Goal: Task Accomplishment & Management: Use online tool/utility

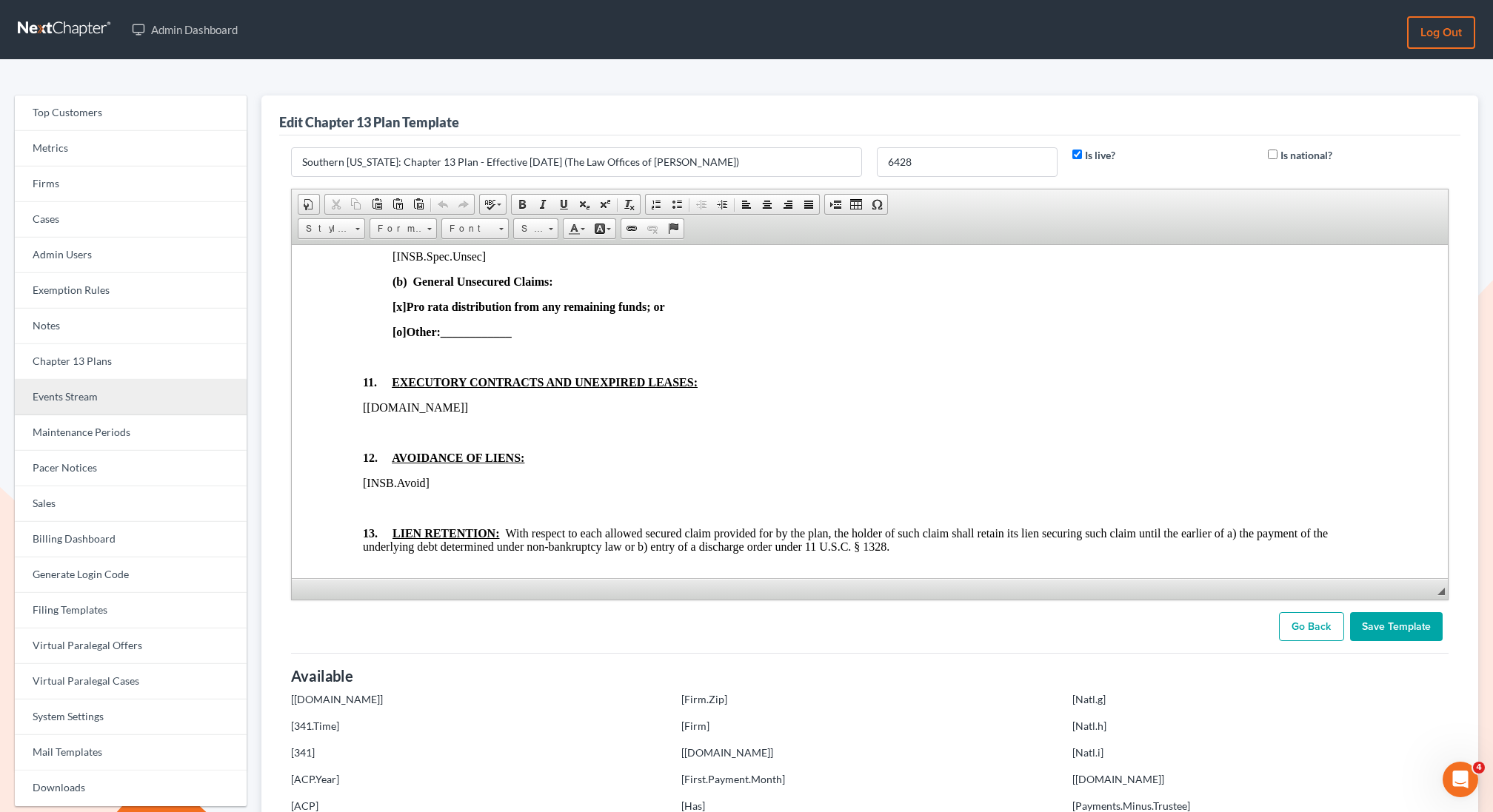
click at [92, 395] on link "Events Stream" at bounding box center [130, 397] width 232 height 35
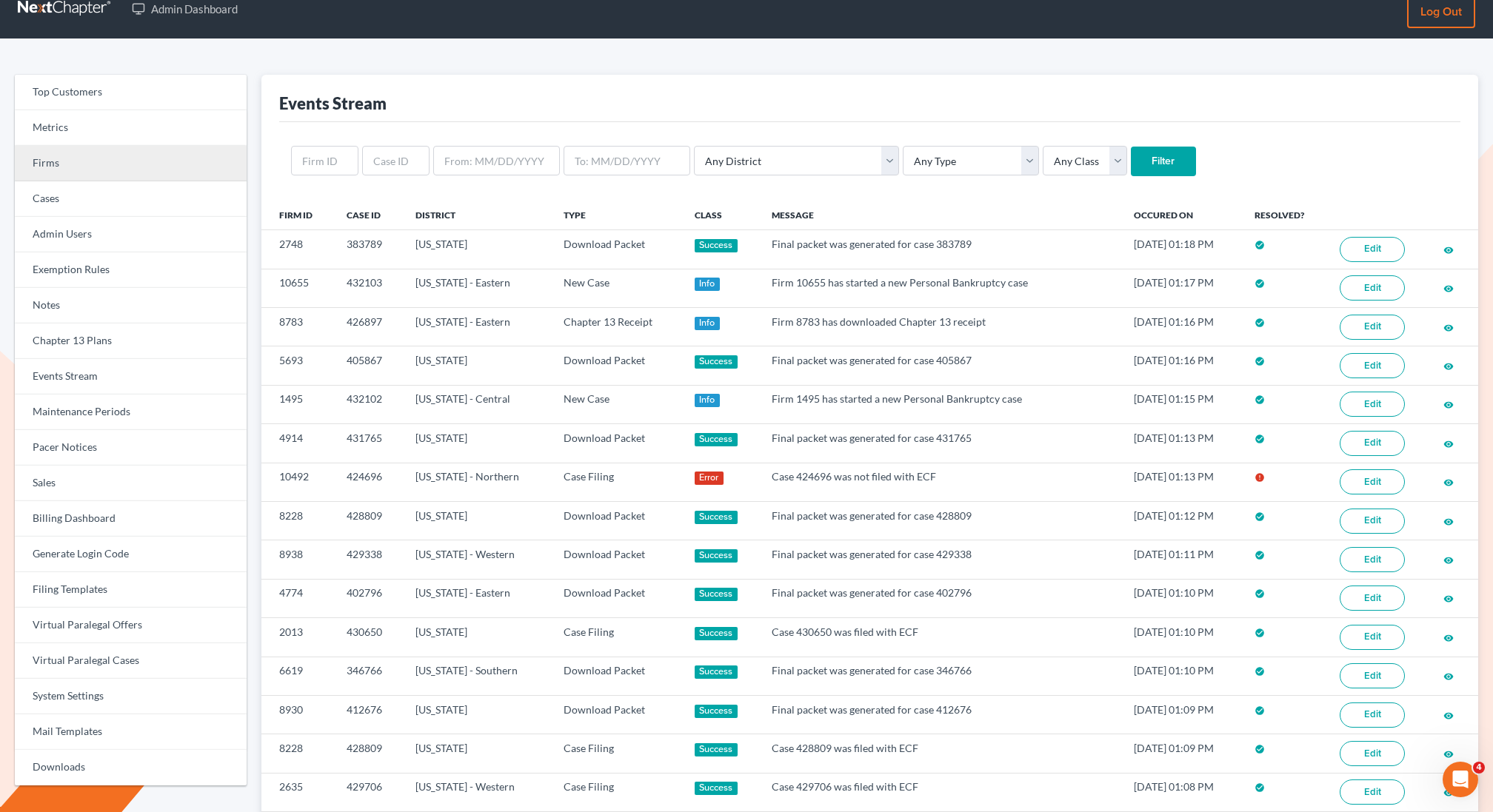
scroll to position [15, 0]
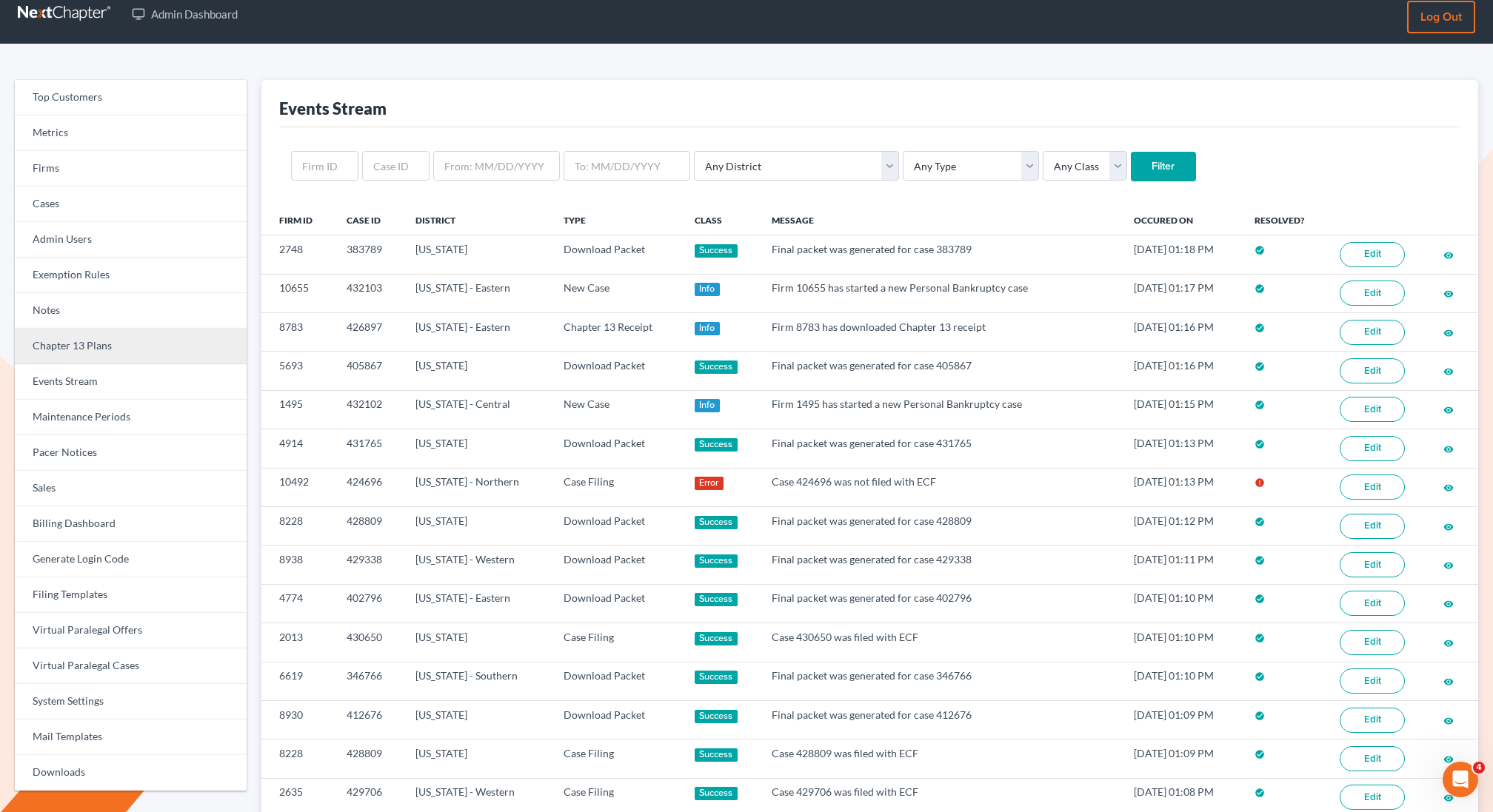
click at [82, 340] on link "Chapter 13 Plans" at bounding box center [130, 346] width 232 height 35
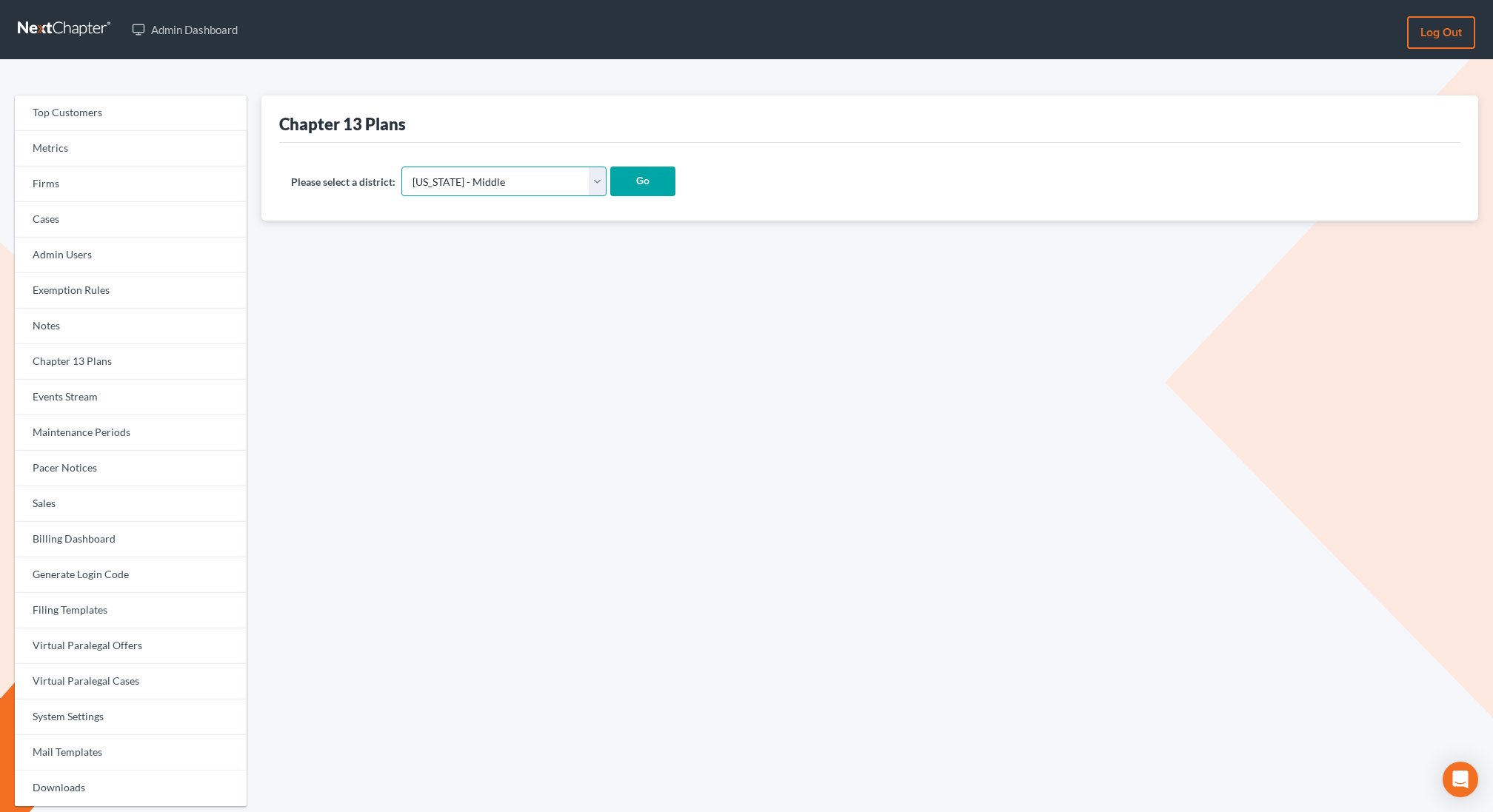
click at [485, 177] on select "Alabama - Middle Alabama - Northern Alabama - Southern Alaska Arizona Arkansas …" at bounding box center [504, 181] width 205 height 30
select select "36"
click at [402, 167] on select "Alabama - Middle Alabama - Northern Alabama - Southern Alaska Arizona Arkansas …" at bounding box center [504, 181] width 205 height 30
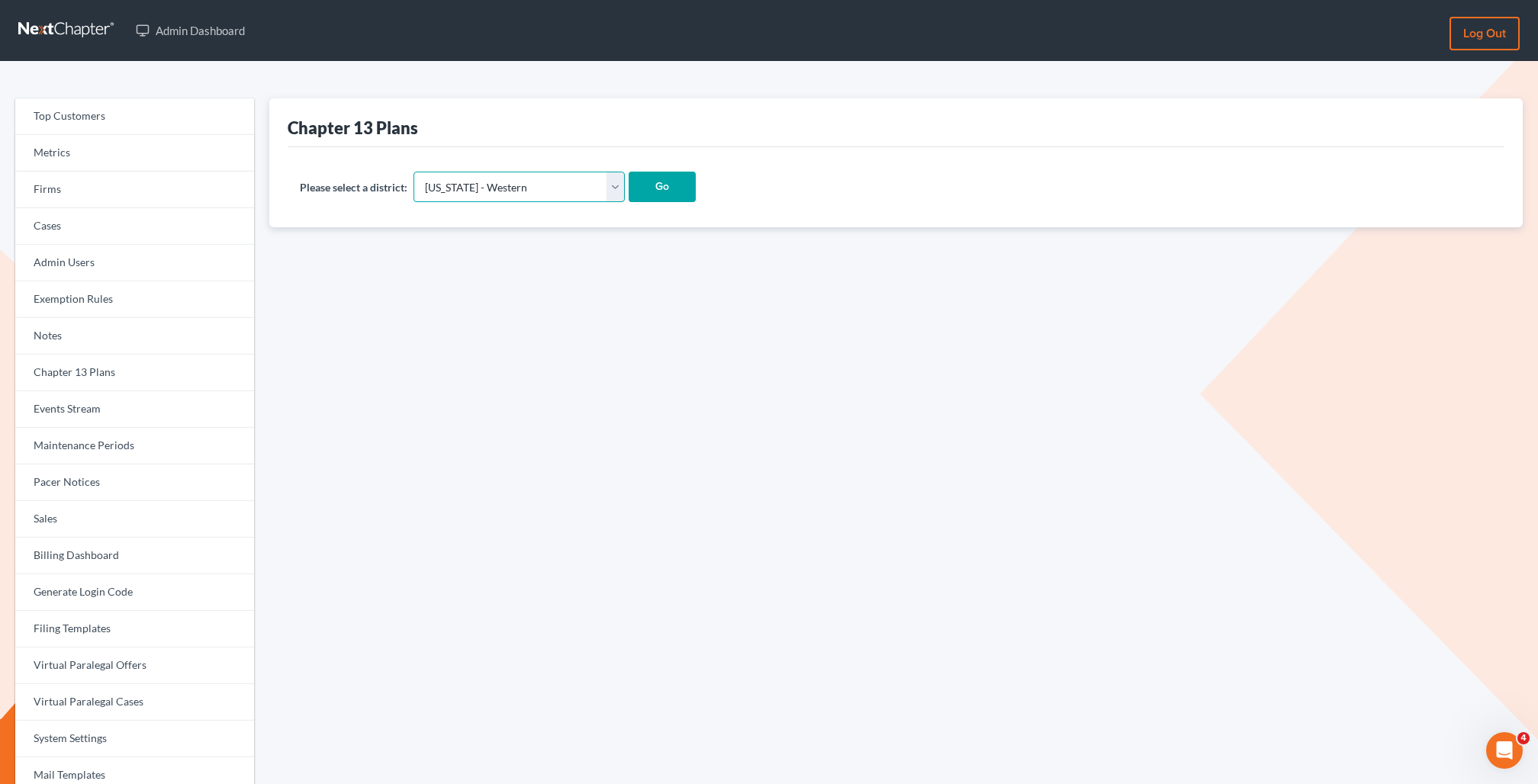
click at [482, 175] on select "Alabama - Middle Alabama - Northern Alabama - Southern Alaska Arizona Arkansas …" at bounding box center [519, 186] width 211 height 31
click at [414, 171] on select "Alabama - Middle Alabama - Northern Alabama - Southern Alaska Arizona Arkansas …" at bounding box center [519, 186] width 211 height 31
click at [629, 181] on input "Go" at bounding box center [662, 186] width 67 height 31
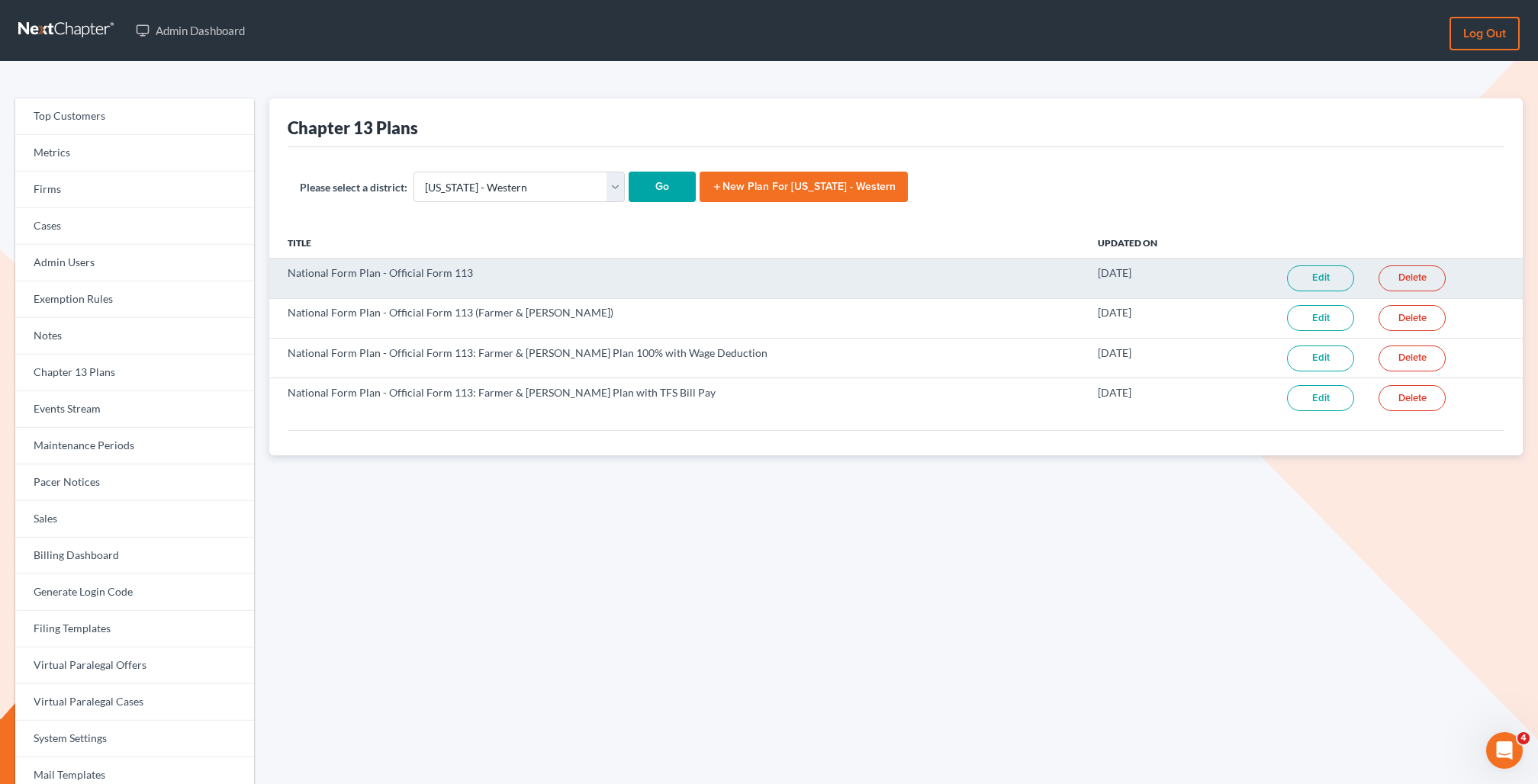
click at [1321, 278] on link "Edit" at bounding box center [1321, 278] width 67 height 26
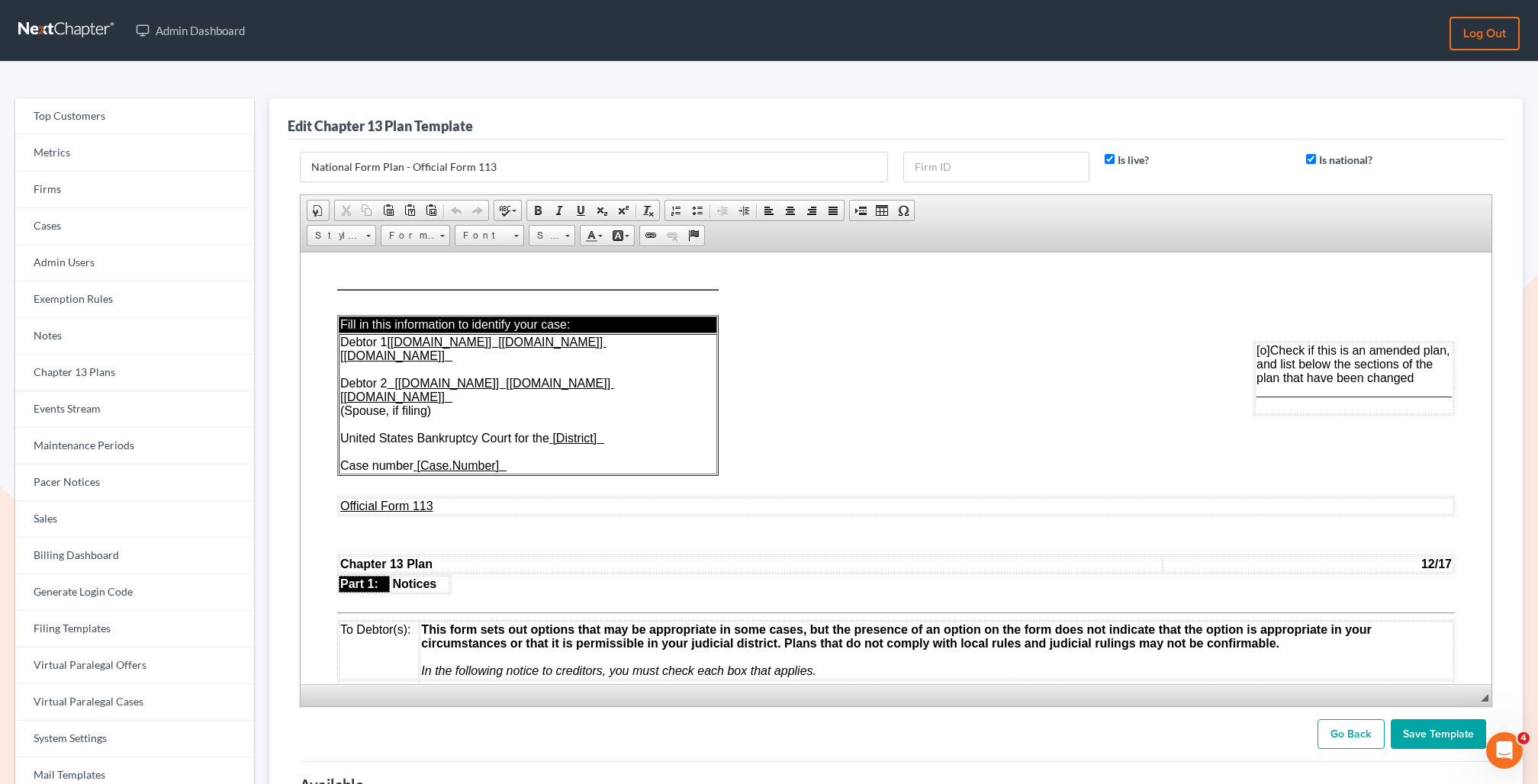
drag, startPoint x: 1483, startPoint y: 605, endPoint x: 1430, endPoint y: 783, distance: 185.7
click at [1430, 749] on form "National Form Plan - Official Form 113 Is live? Is national? Rich Text Editor, …" at bounding box center [896, 451] width 1208 height 598
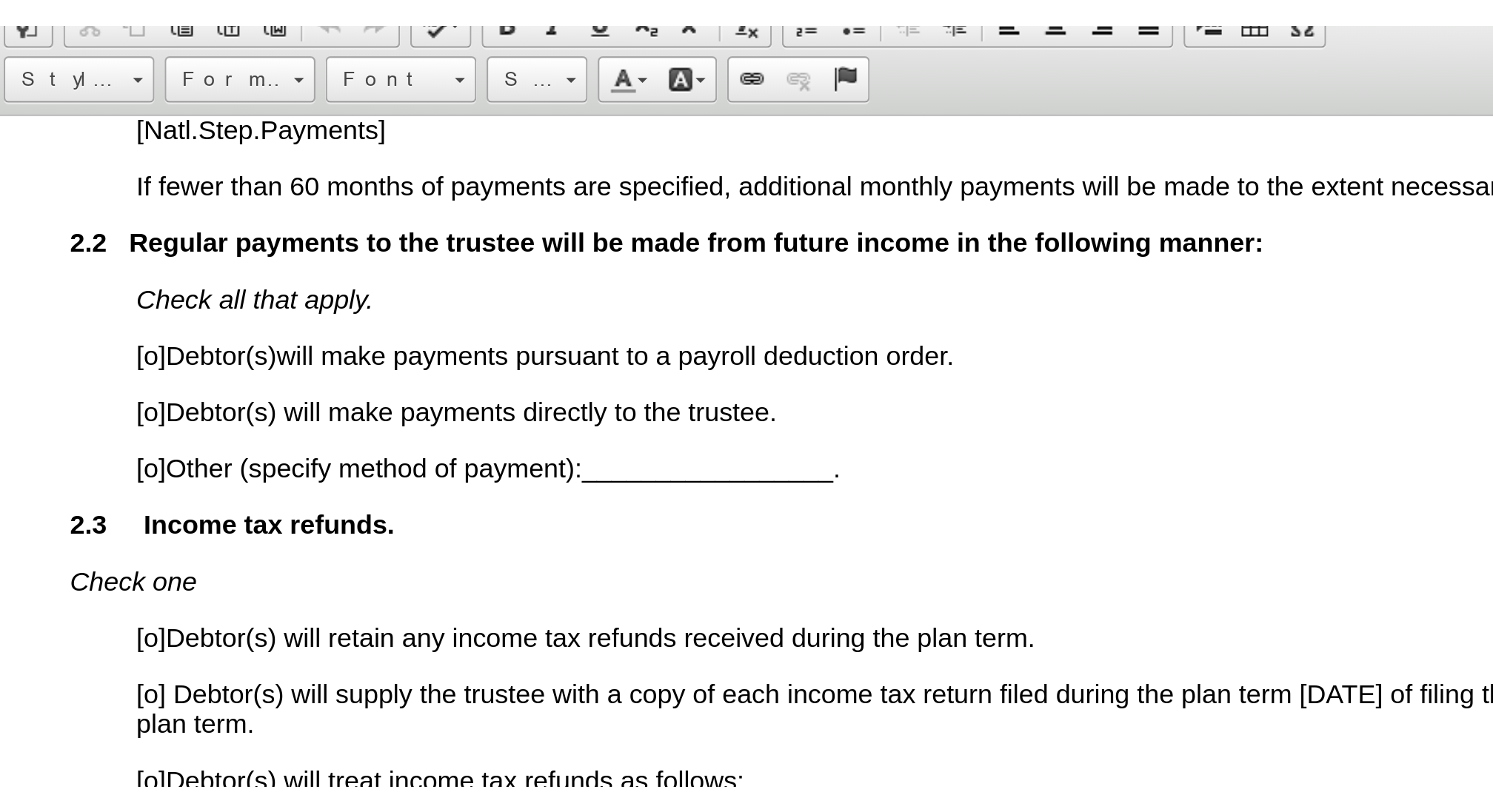
scroll to position [899, 0]
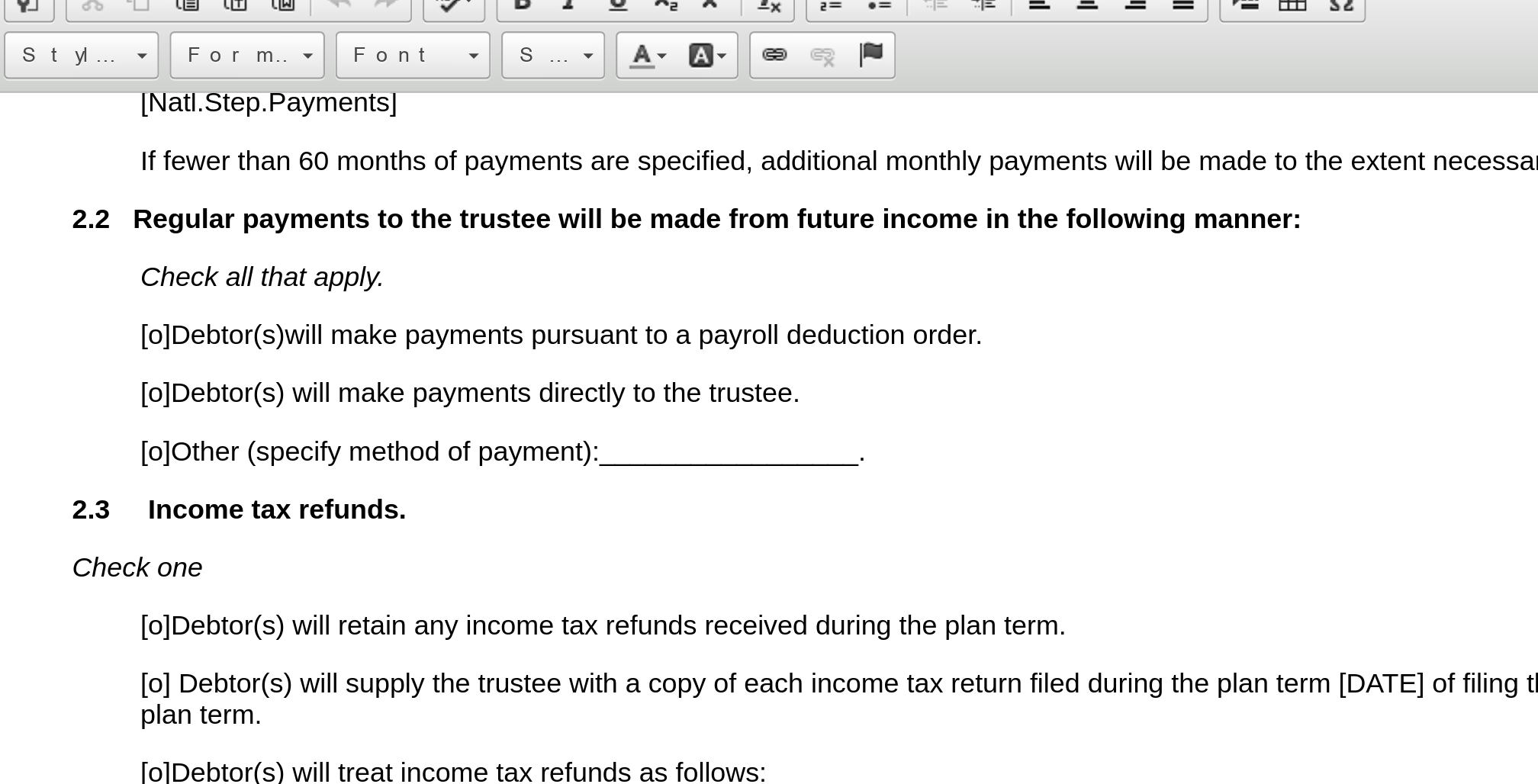
click at [381, 233] on p "[o] Debtor(s) will make payments directly to the trustee." at bounding box center [600, 226] width 1087 height 14
click at [364, 233] on p "[o] Debtor(s) will make payments directly to the trustee." at bounding box center [600, 226] width 1087 height 14
drag, startPoint x: 55, startPoint y: 208, endPoint x: 270, endPoint y: 265, distance: 222.4
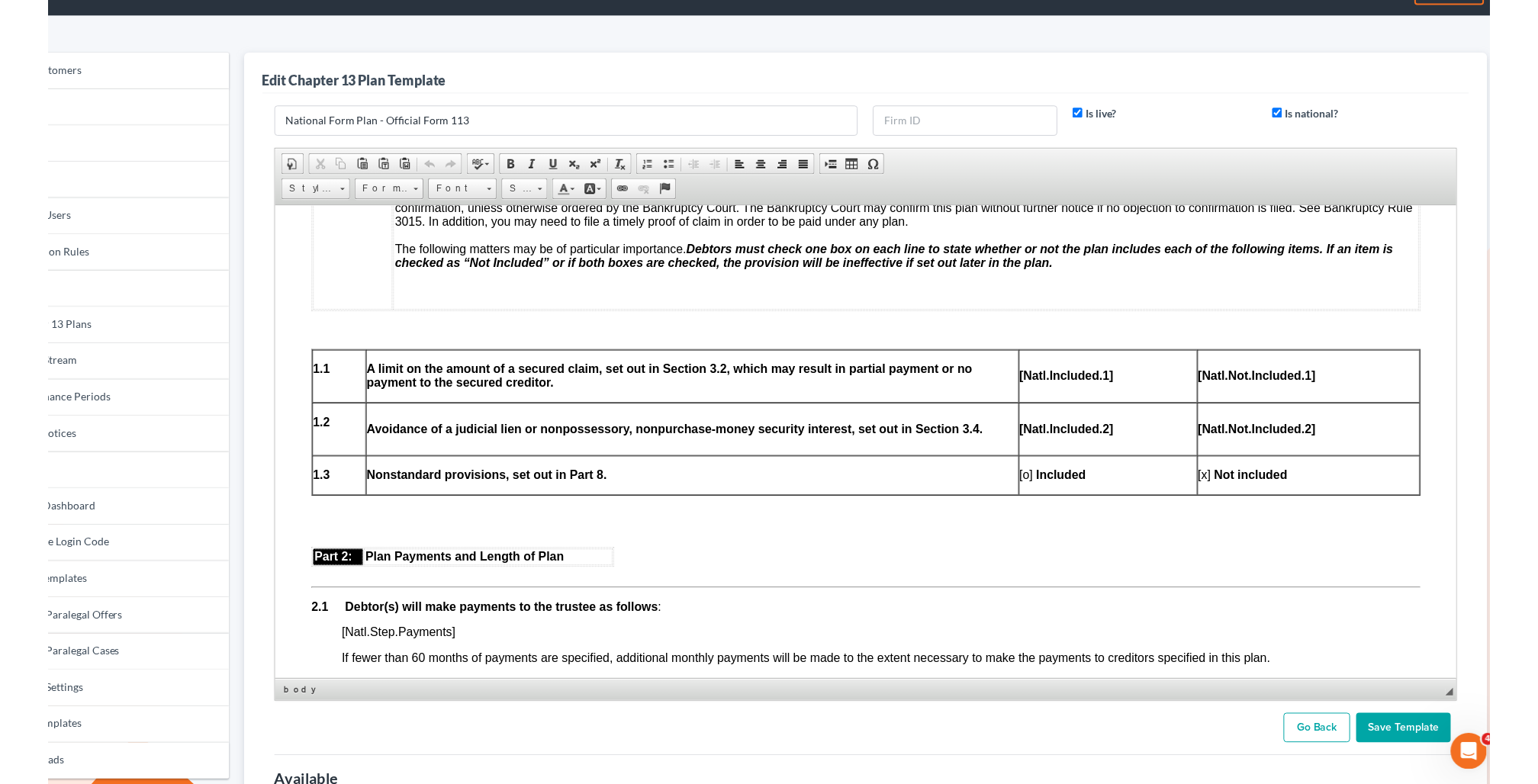
scroll to position [0, 0]
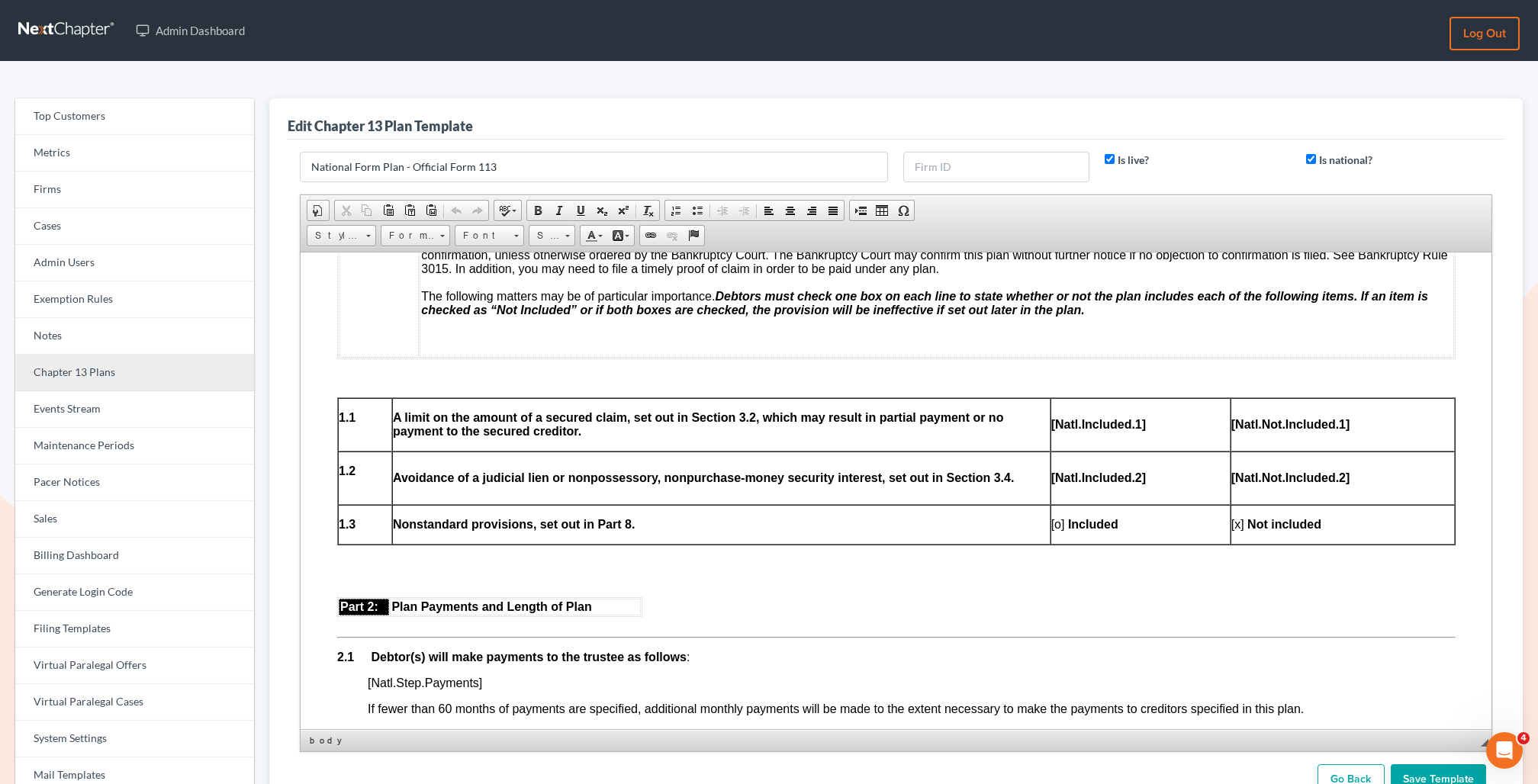
click at [90, 375] on link "Chapter 13 Plans" at bounding box center [134, 372] width 239 height 36
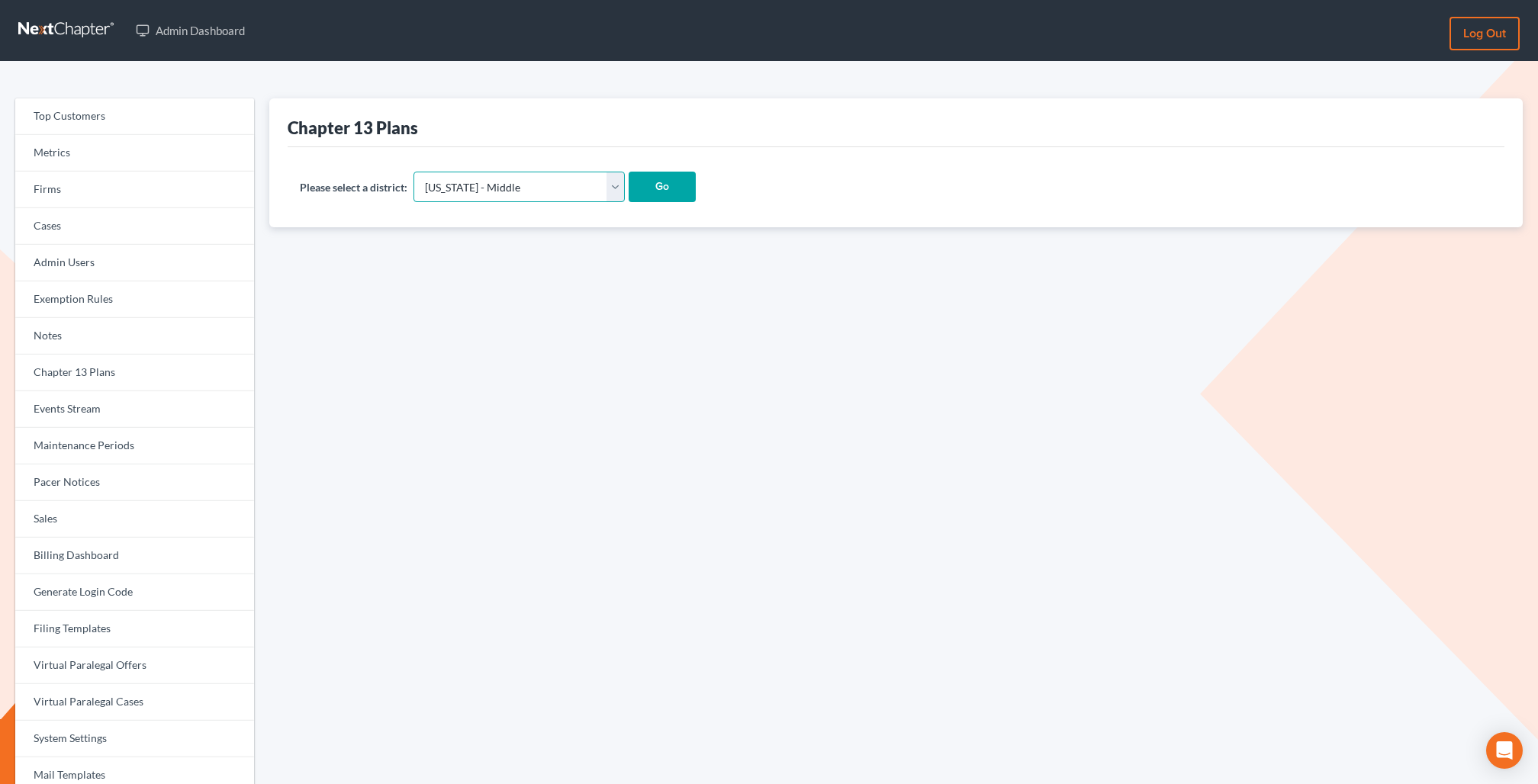
click at [487, 201] on select "[US_STATE] - [GEOGRAPHIC_DATA] [US_STATE] - [GEOGRAPHIC_DATA][US_STATE] - South…" at bounding box center [519, 186] width 211 height 31
select select "80"
click at [414, 171] on select "[US_STATE] - [GEOGRAPHIC_DATA] [US_STATE] - [GEOGRAPHIC_DATA][US_STATE] - South…" at bounding box center [519, 186] width 211 height 31
click at [629, 184] on input "Go" at bounding box center [662, 186] width 67 height 31
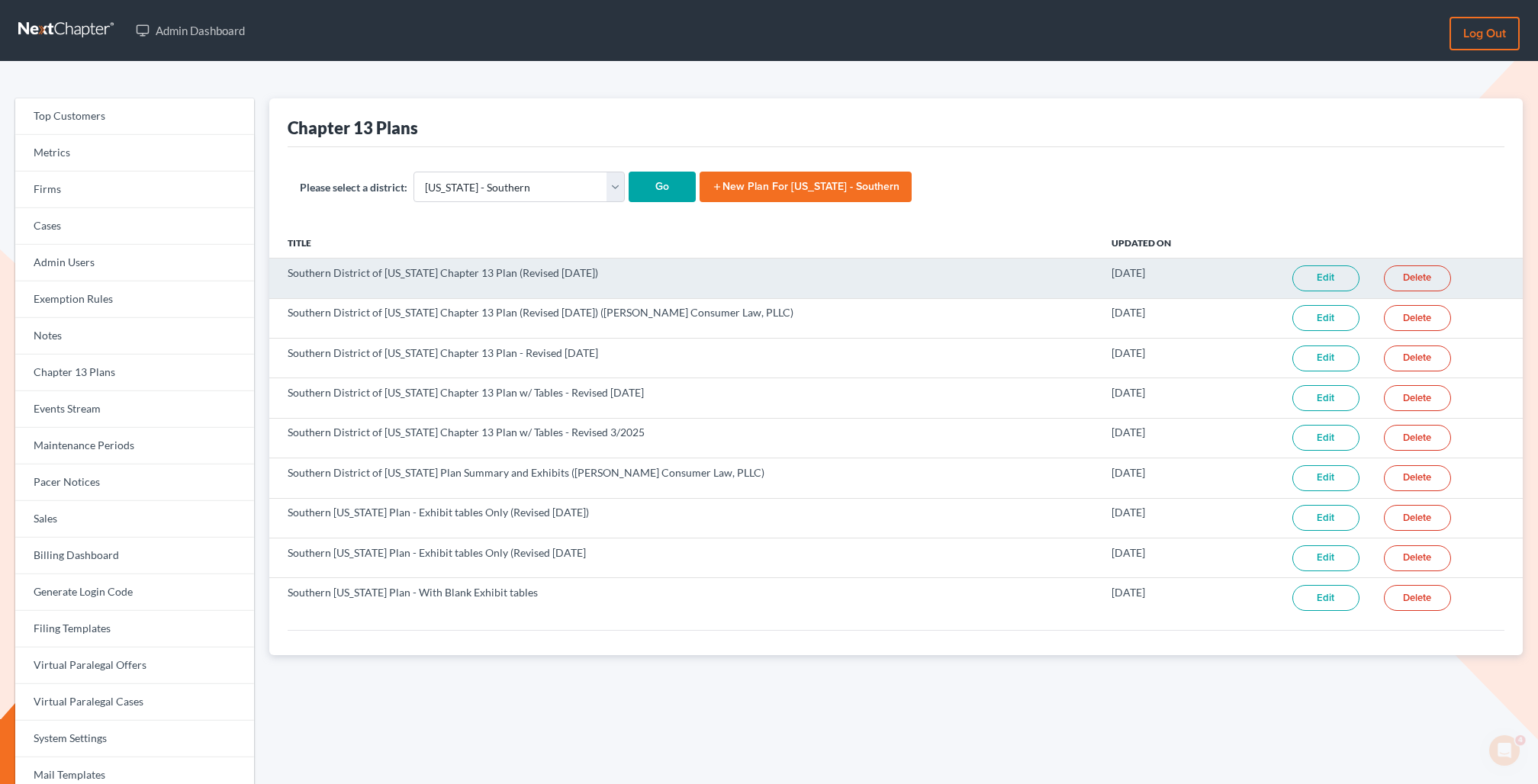
click at [1317, 281] on link "Edit" at bounding box center [1327, 278] width 67 height 26
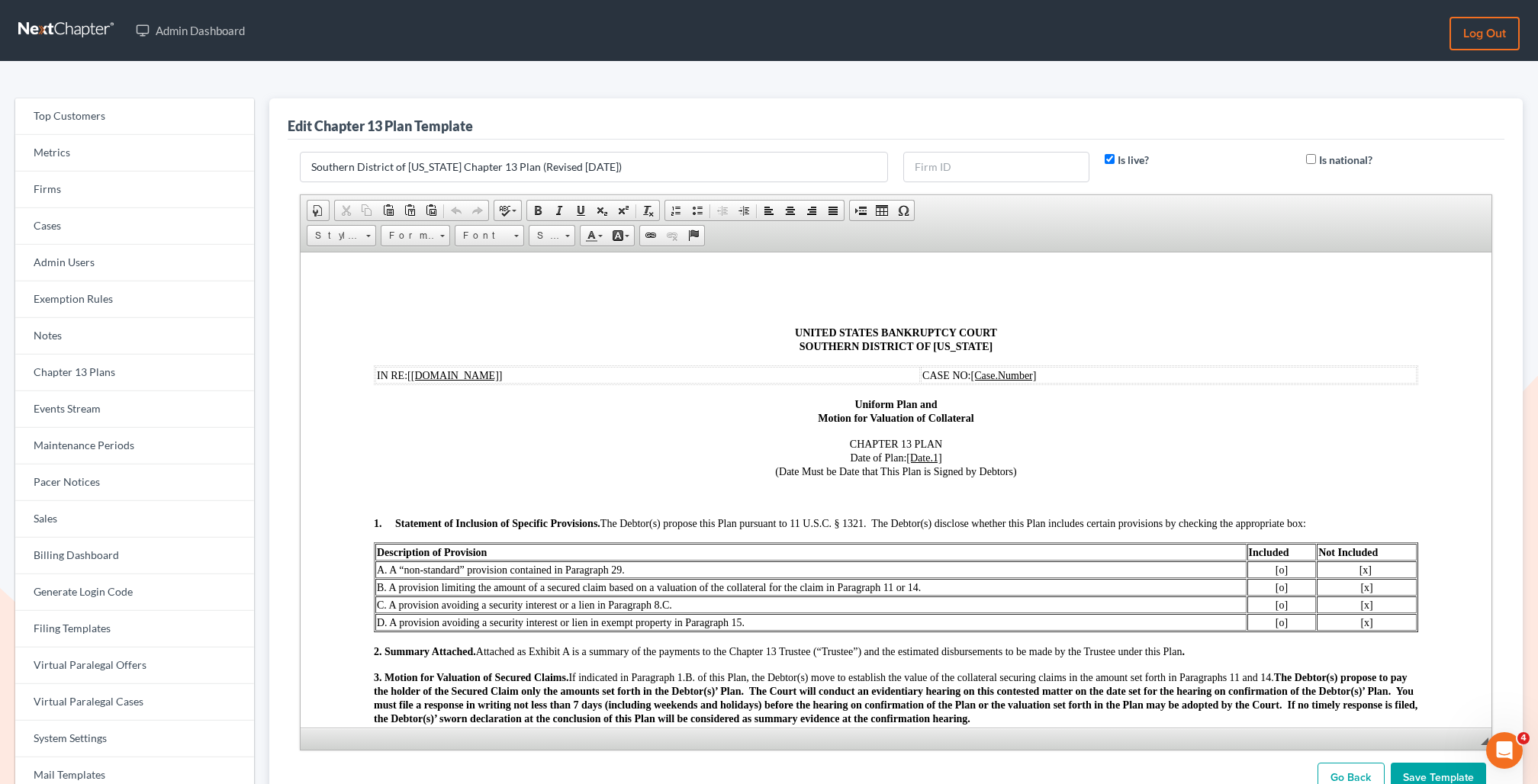
drag, startPoint x: 1484, startPoint y: 608, endPoint x: 1443, endPoint y: 782, distance: 178.8
click at [1443, 782] on form "Southern District of Texas Chapter 13 Plan (Revised 12/1/22) Is live? Is nation…" at bounding box center [896, 472] width 1208 height 641
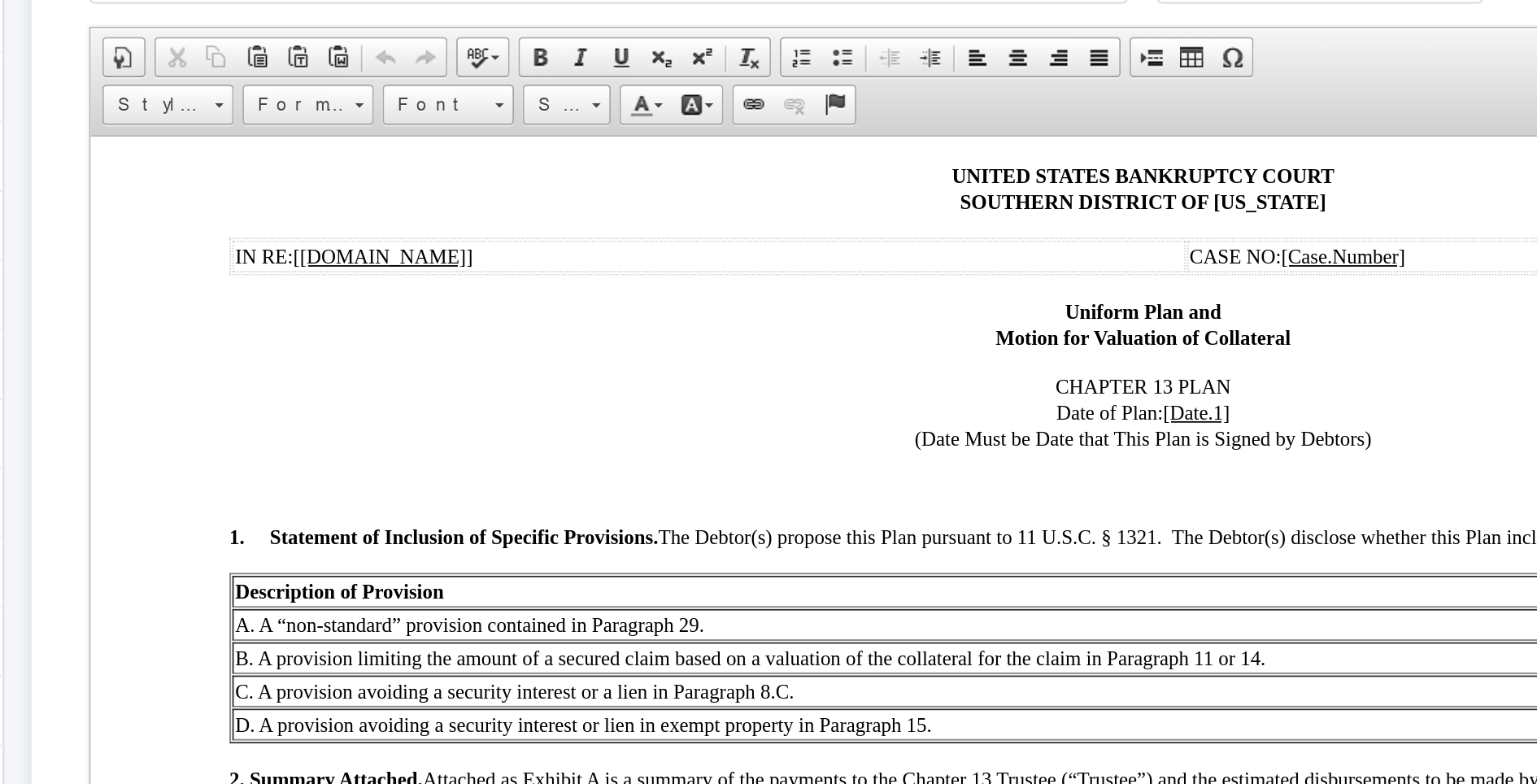
scroll to position [63, 0]
click at [307, 359] on strong "1. Statement of Inclusion of Specific Provisions." at bounding box center [289, 361] width 241 height 12
click at [233, 407] on span "A. A “non-standard” provision contained in Paragraph 29." at bounding box center [303, 411] width 264 height 12
click at [233, 411] on span "A. A “non-standard” provision contained in Paragraph 29." at bounding box center [303, 411] width 264 height 12
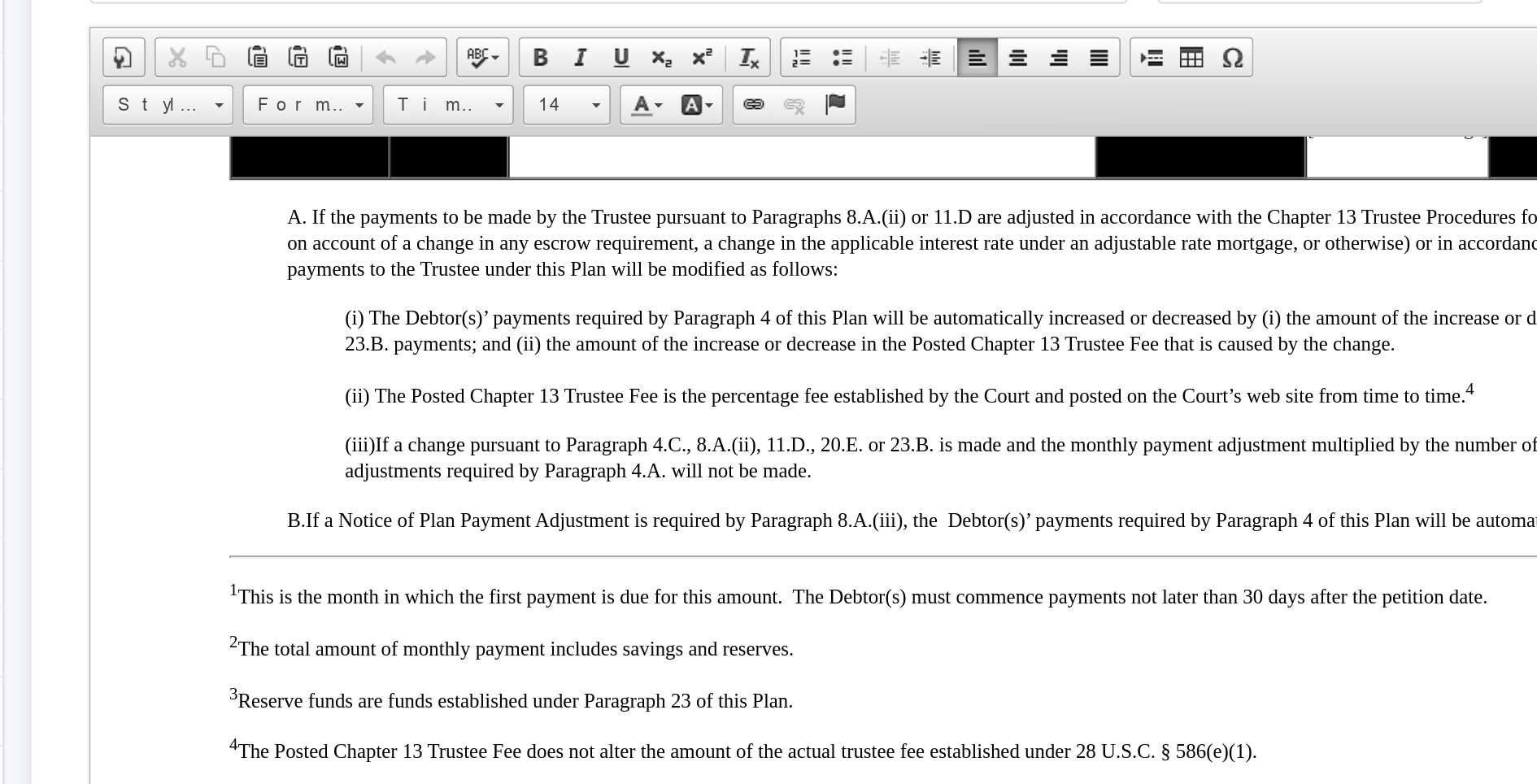
scroll to position [777, 0]
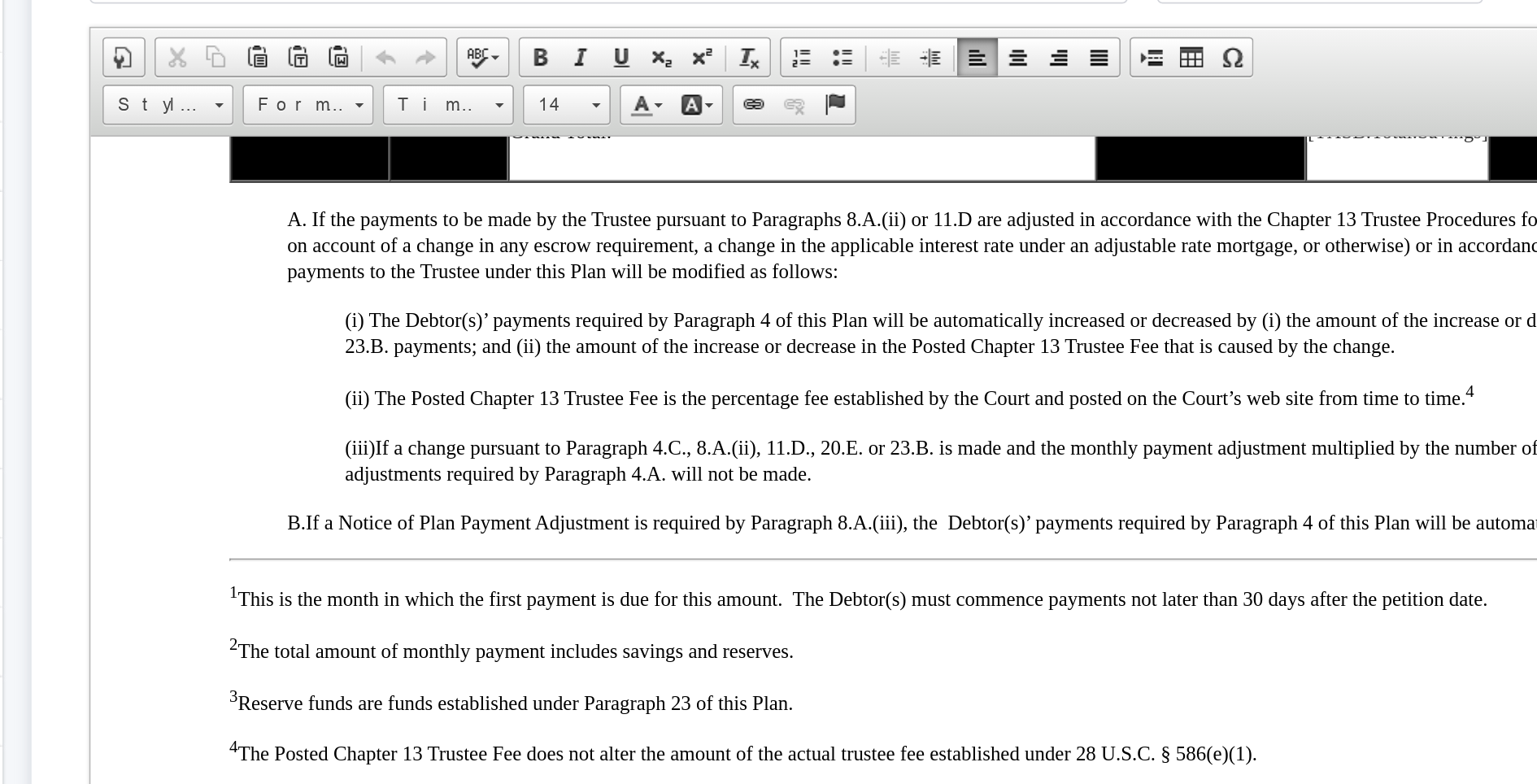
click at [227, 392] on span "1 This is the month in which the first payment is due for this amount. The Debt…" at bounding box center [523, 396] width 709 height 12
click at [256, 393] on span "1 This is the month in which the first payment is due for this amount. The Debt…" at bounding box center [523, 396] width 709 height 12
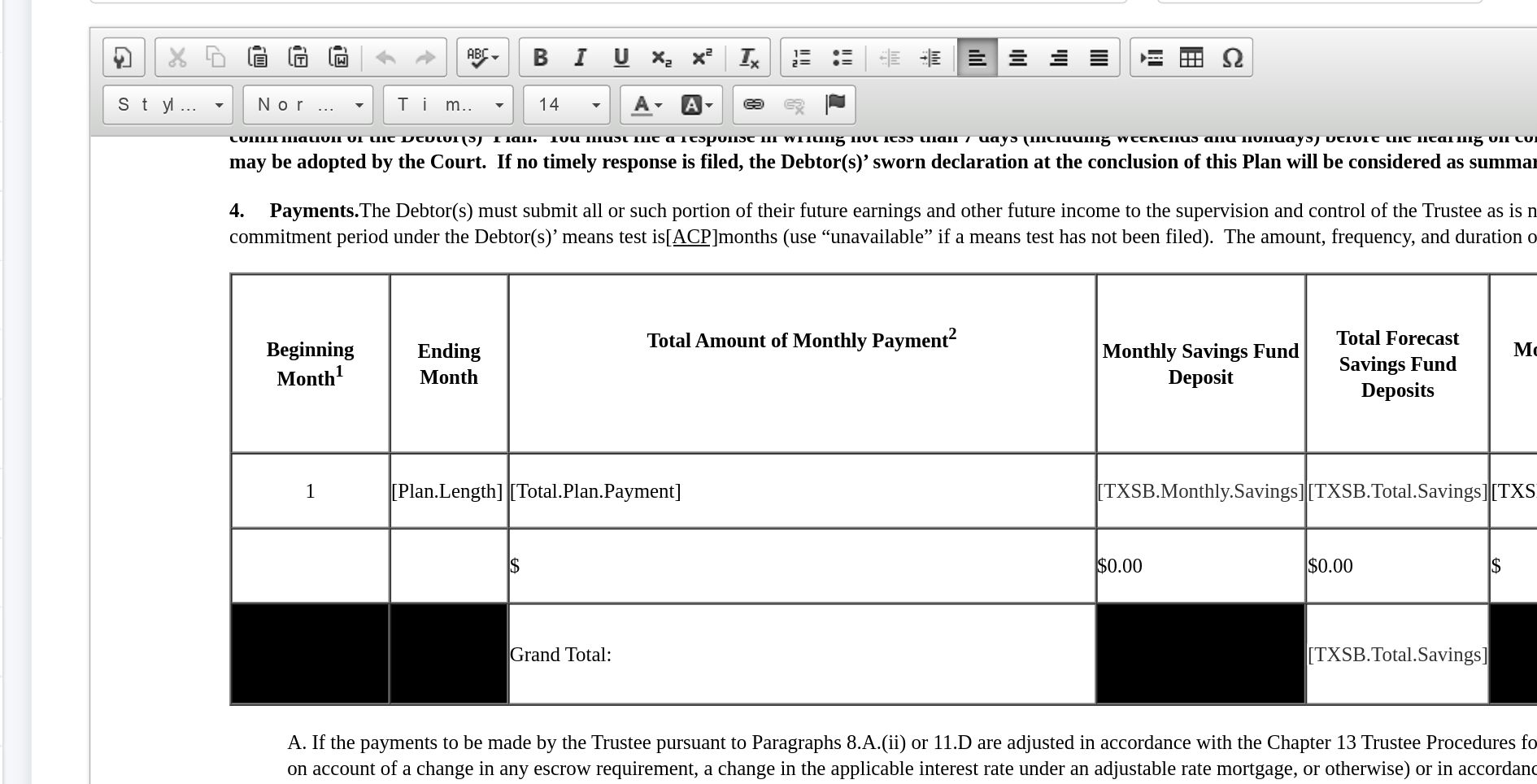
scroll to position [480, 0]
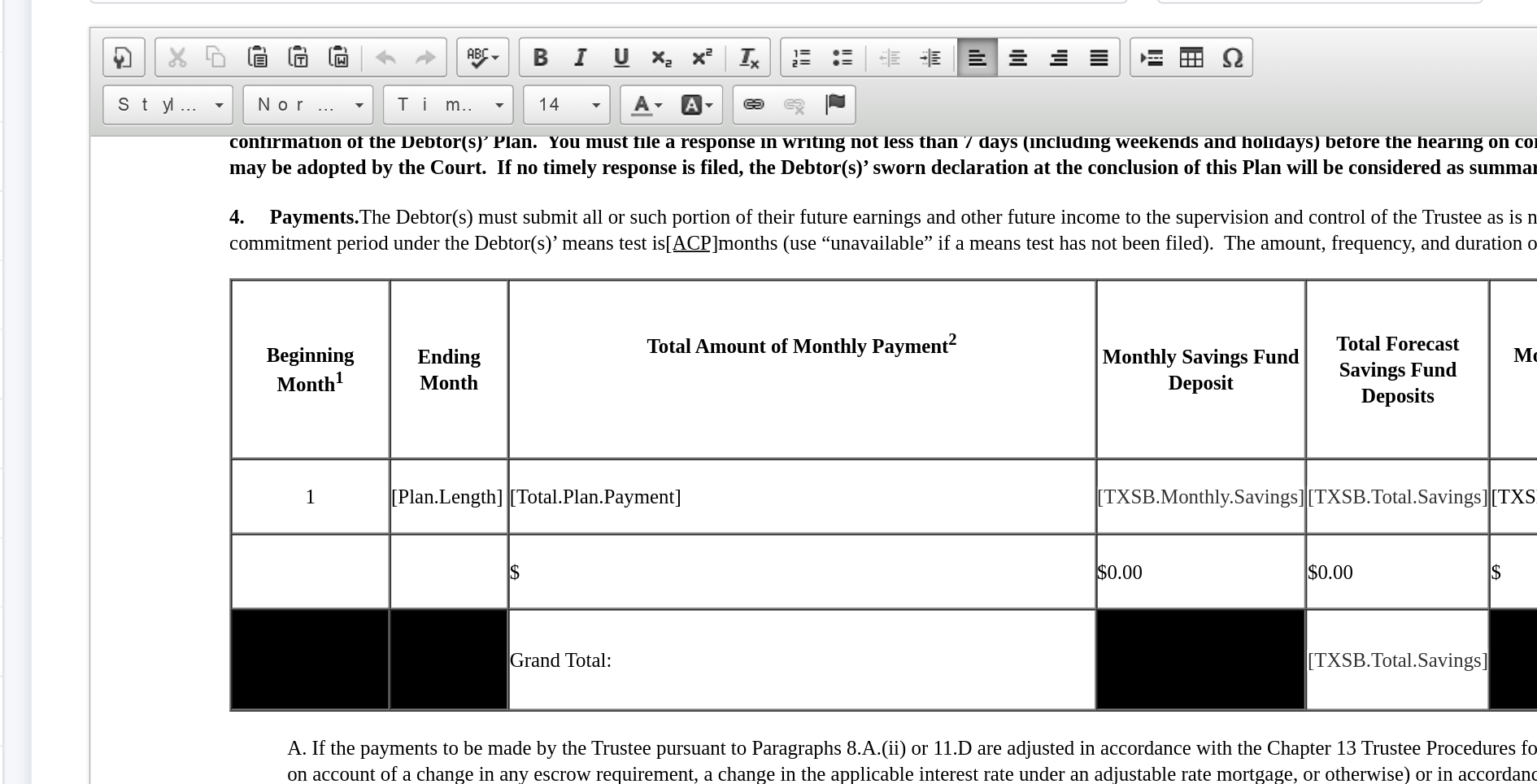
click at [448, 250] on strong "Total Amount of Monthly Payment 2" at bounding box center [491, 253] width 175 height 12
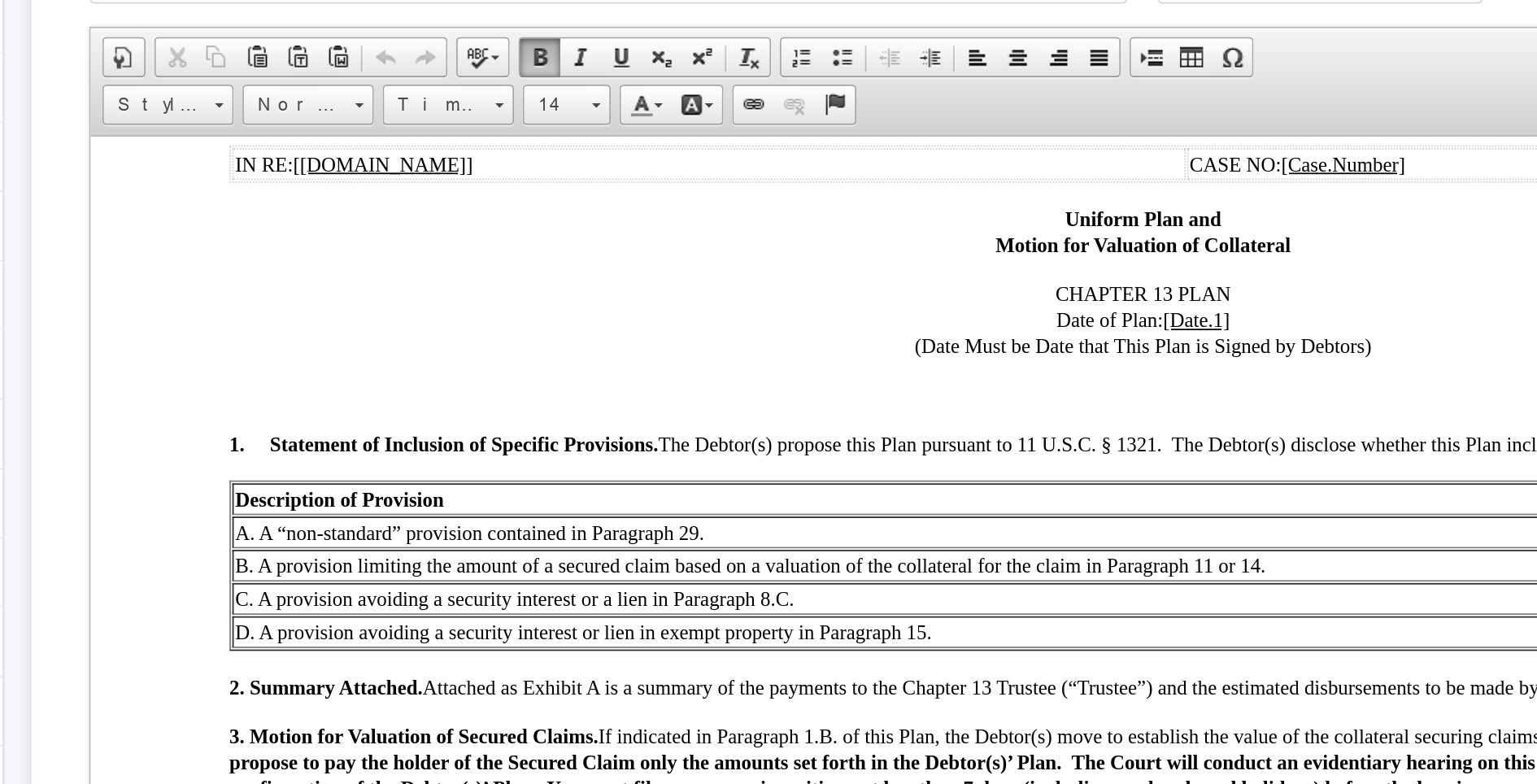
scroll to position [116, 0]
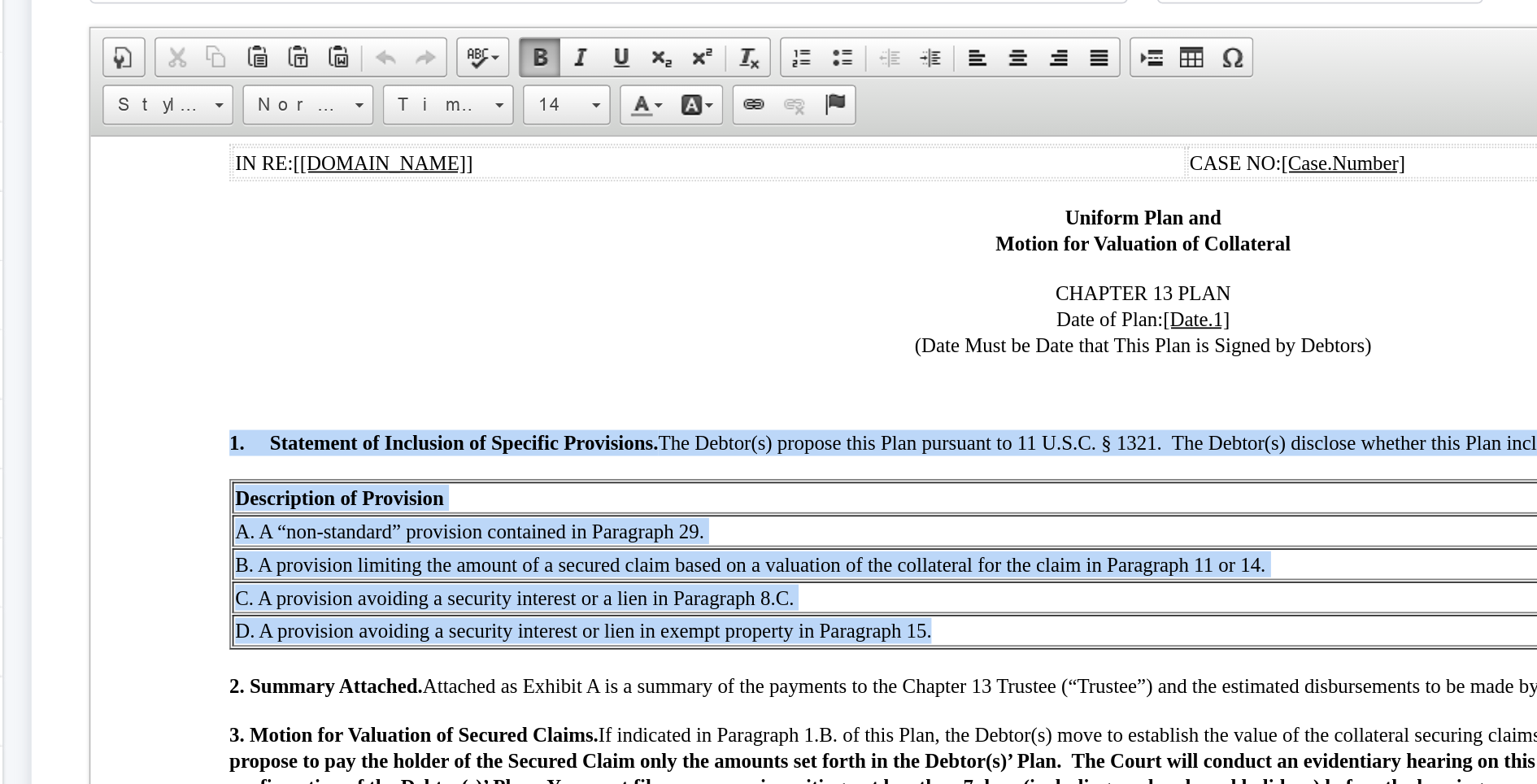
drag, startPoint x: 572, startPoint y: 412, endPoint x: 168, endPoint y: 335, distance: 411.3
click at [169, 335] on table "Description of Provision Included Not Included A. A “non-standard” provision co…" at bounding box center [682, 377] width 1028 height 96
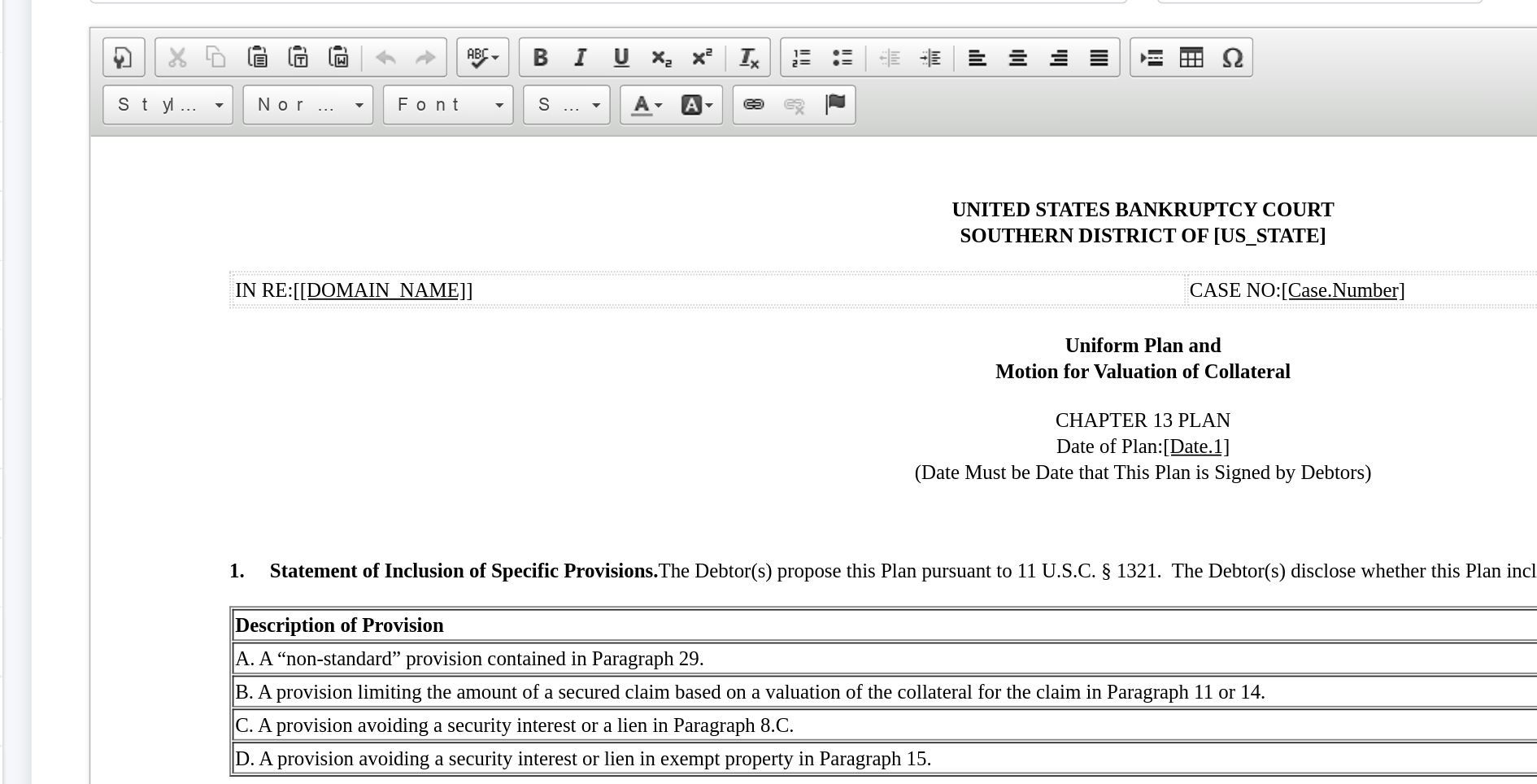
drag, startPoint x: 293, startPoint y: 224, endPoint x: 204, endPoint y: 224, distance: 89.0
click at [204, 224] on td "IN RE: [Joint.Full.Name]" at bounding box center [437, 221] width 536 height 18
click at [287, 272] on p "Uniform Plan and Motion for Valuation of Collateral" at bounding box center [682, 260] width 1028 height 29
drag, startPoint x: 296, startPoint y: 224, endPoint x: 205, endPoint y: 224, distance: 91.0
click at [205, 224] on td "IN RE: [Joint.Full.Name]" at bounding box center [437, 221] width 536 height 18
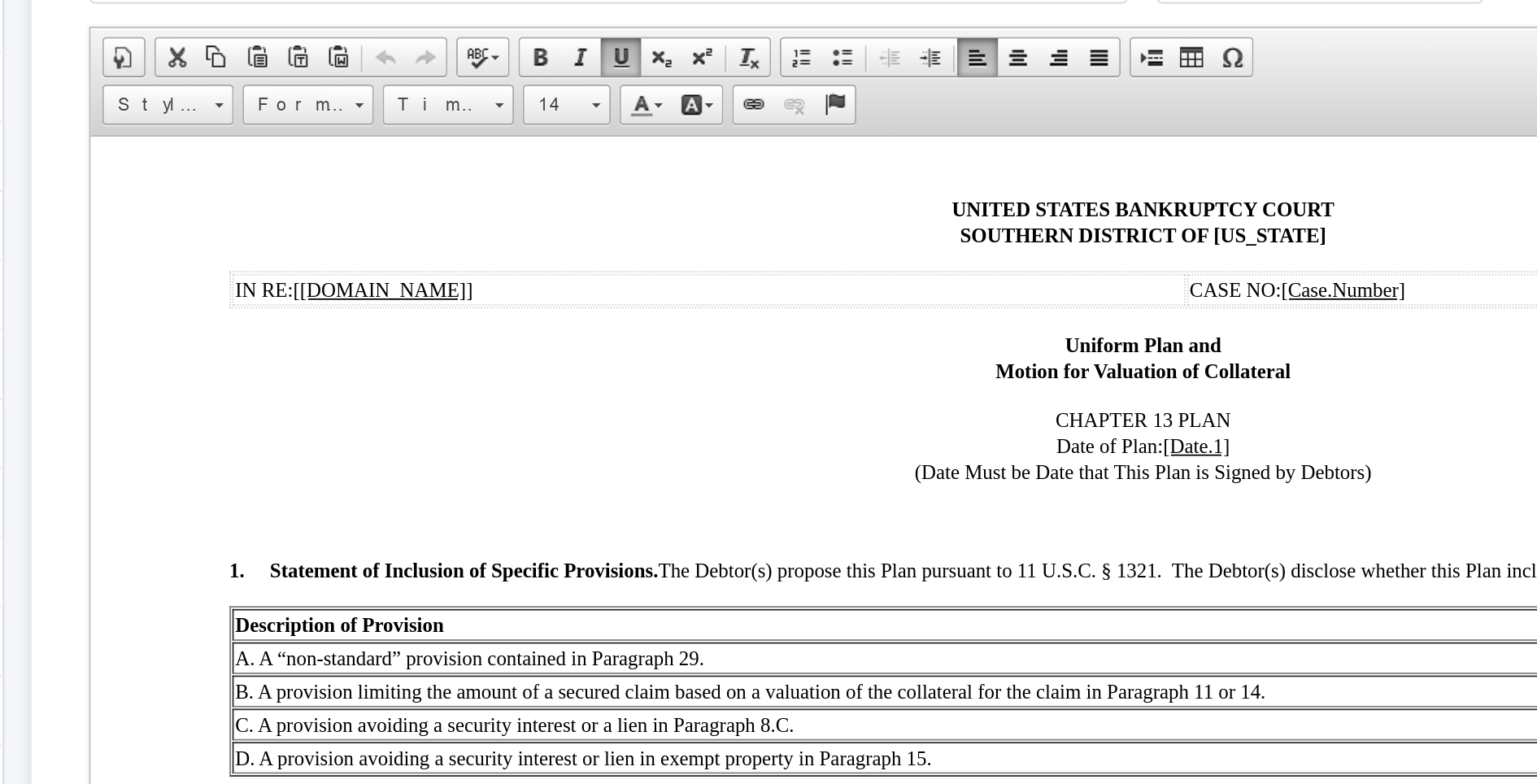
click at [265, 187] on p "UNITED STATES BANKRUPTCY COURT SOUTHERN DISTRICT OF TEXAS" at bounding box center [682, 183] width 1028 height 29
drag, startPoint x: 289, startPoint y: 222, endPoint x: 205, endPoint y: 222, distance: 84.0
click at [205, 222] on td "IN RE: [Joint.Full.Name]" at bounding box center [437, 221] width 536 height 18
click at [496, 251] on span "Times New Roman" at bounding box center [497, 251] width 57 height 21
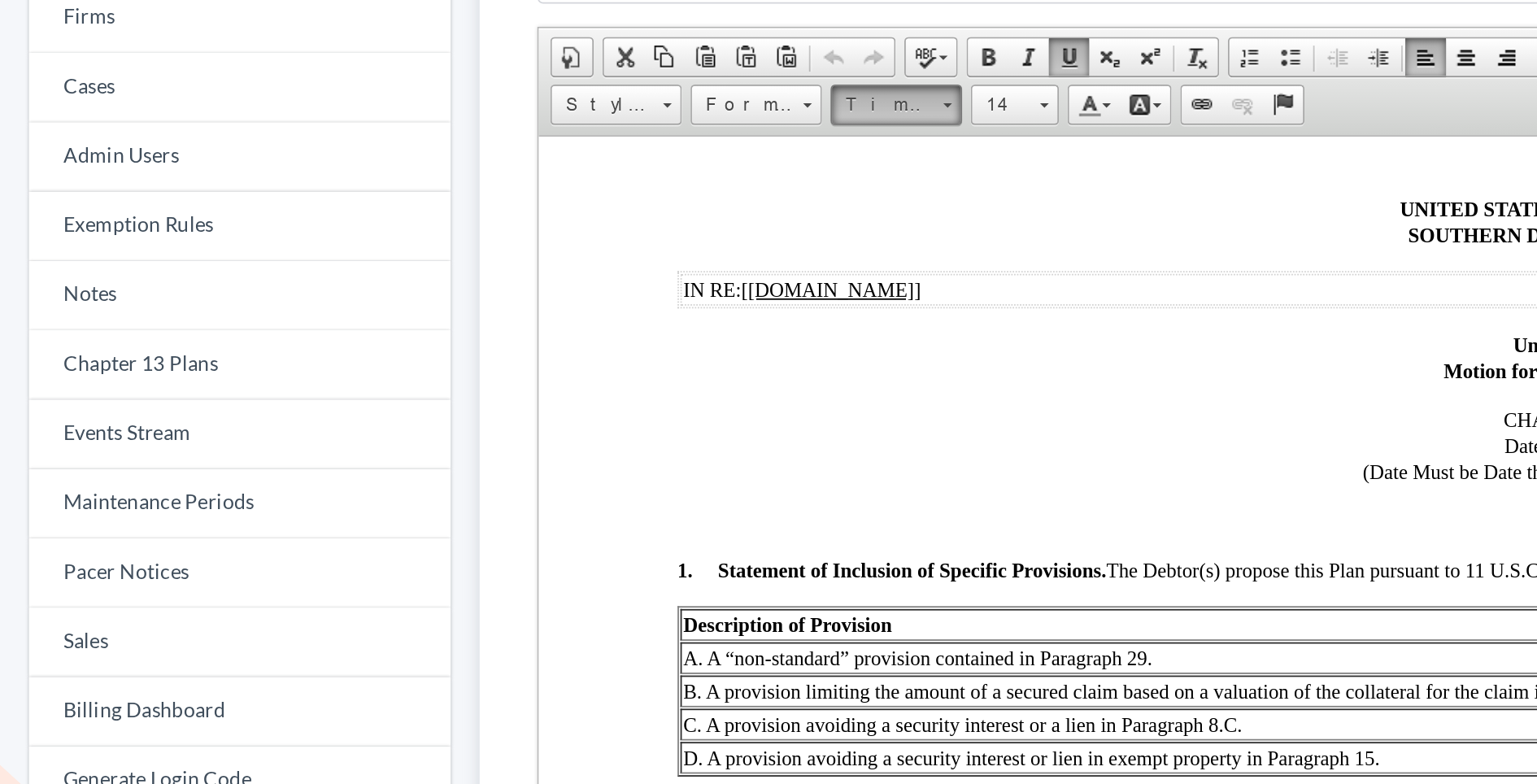
scroll to position [0, 0]
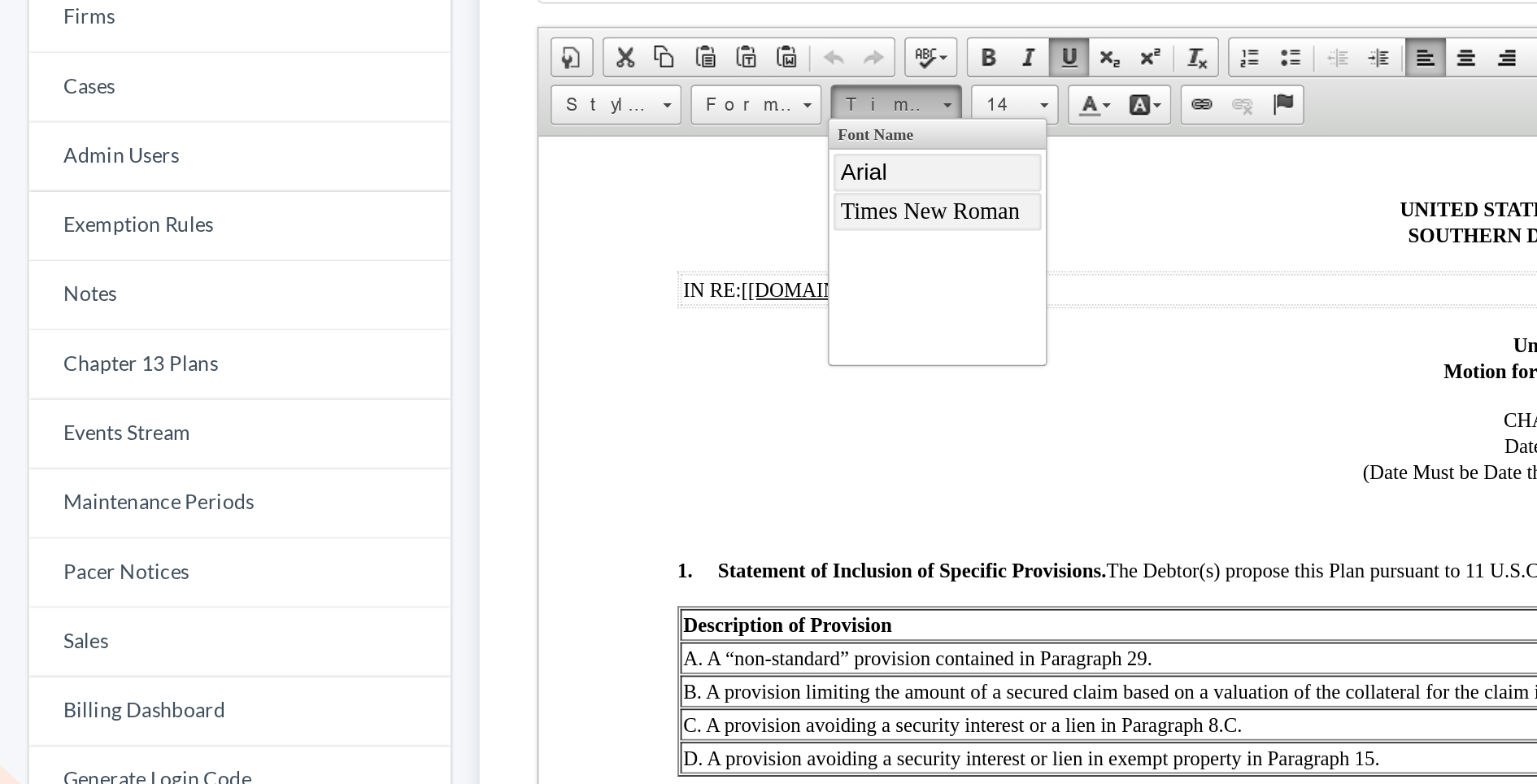
click at [867, 146] on link "Arial" at bounding box center [890, 150] width 117 height 21
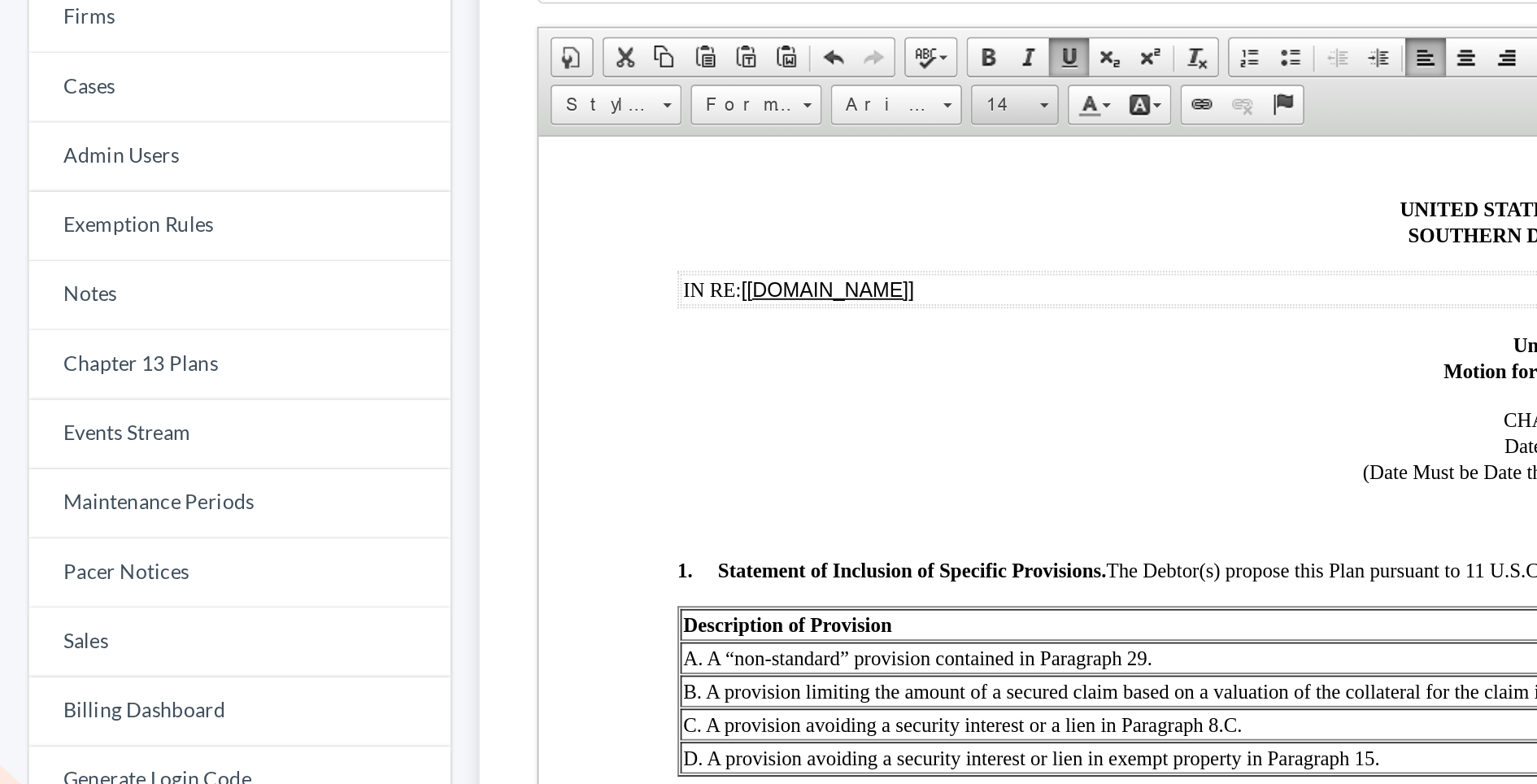
click at [578, 247] on link "14" at bounding box center [571, 252] width 50 height 23
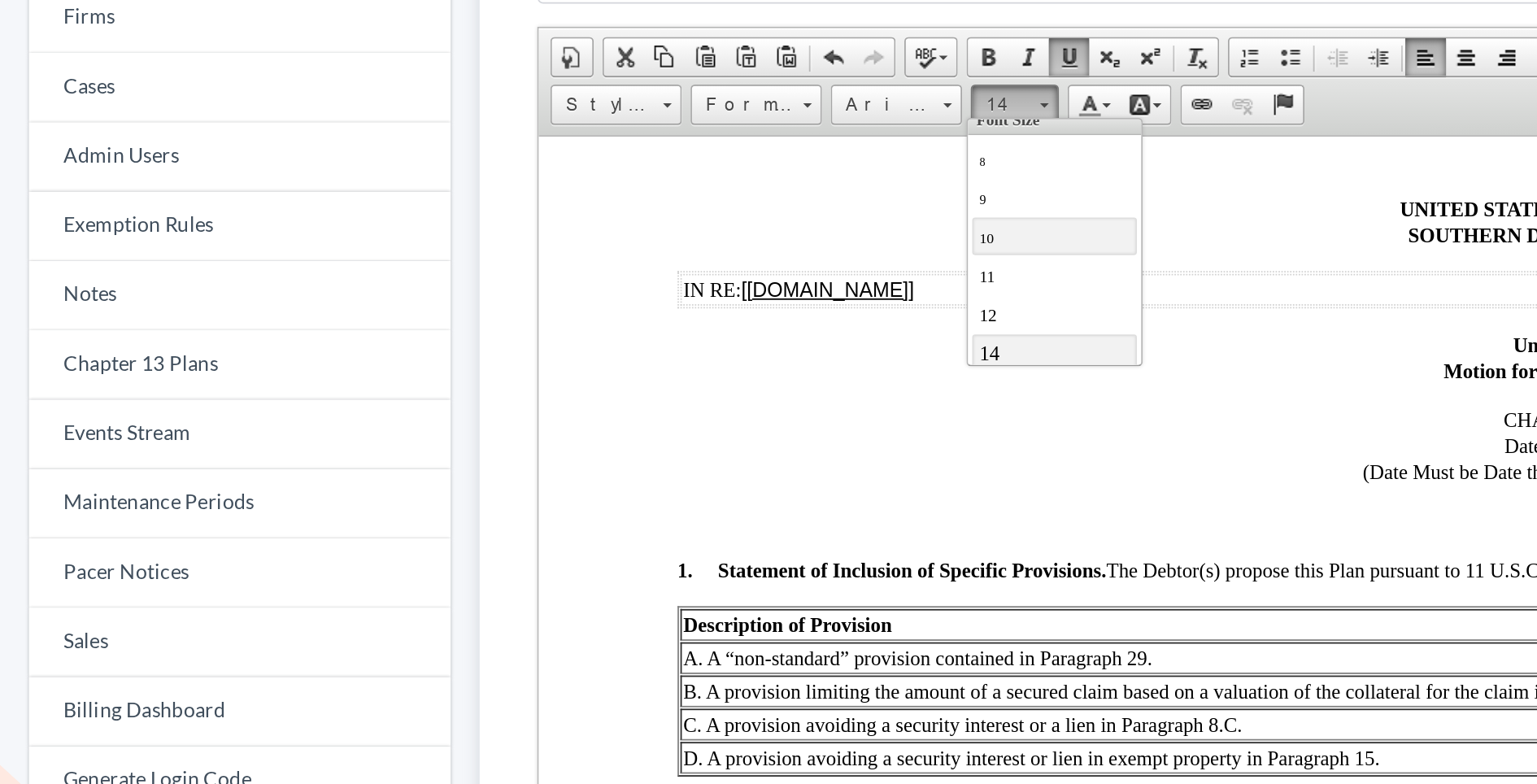
click at [992, 188] on link "10" at bounding box center [1016, 186] width 92 height 21
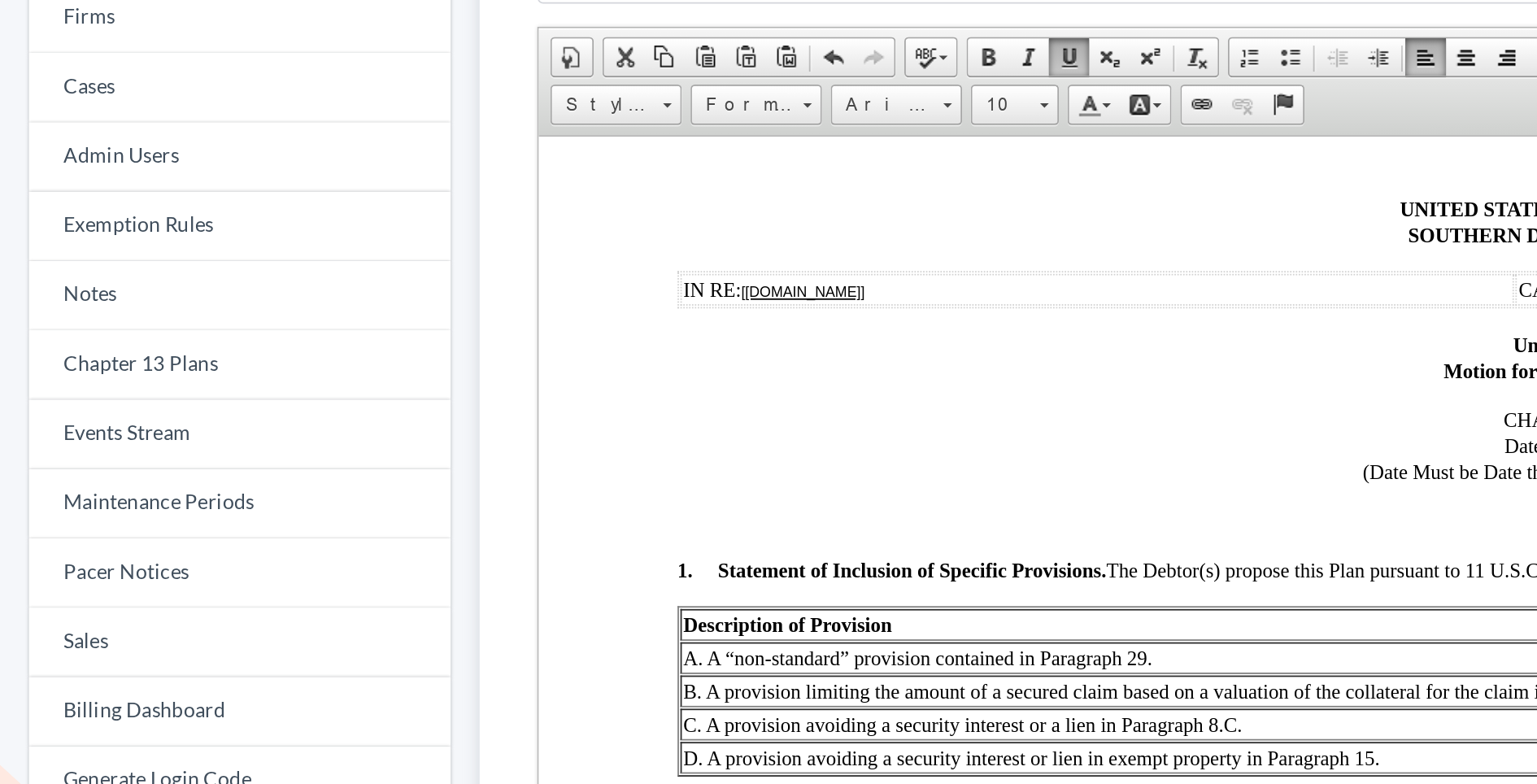
scroll to position [0, 0]
click at [577, 246] on link "10" at bounding box center [571, 252] width 50 height 23
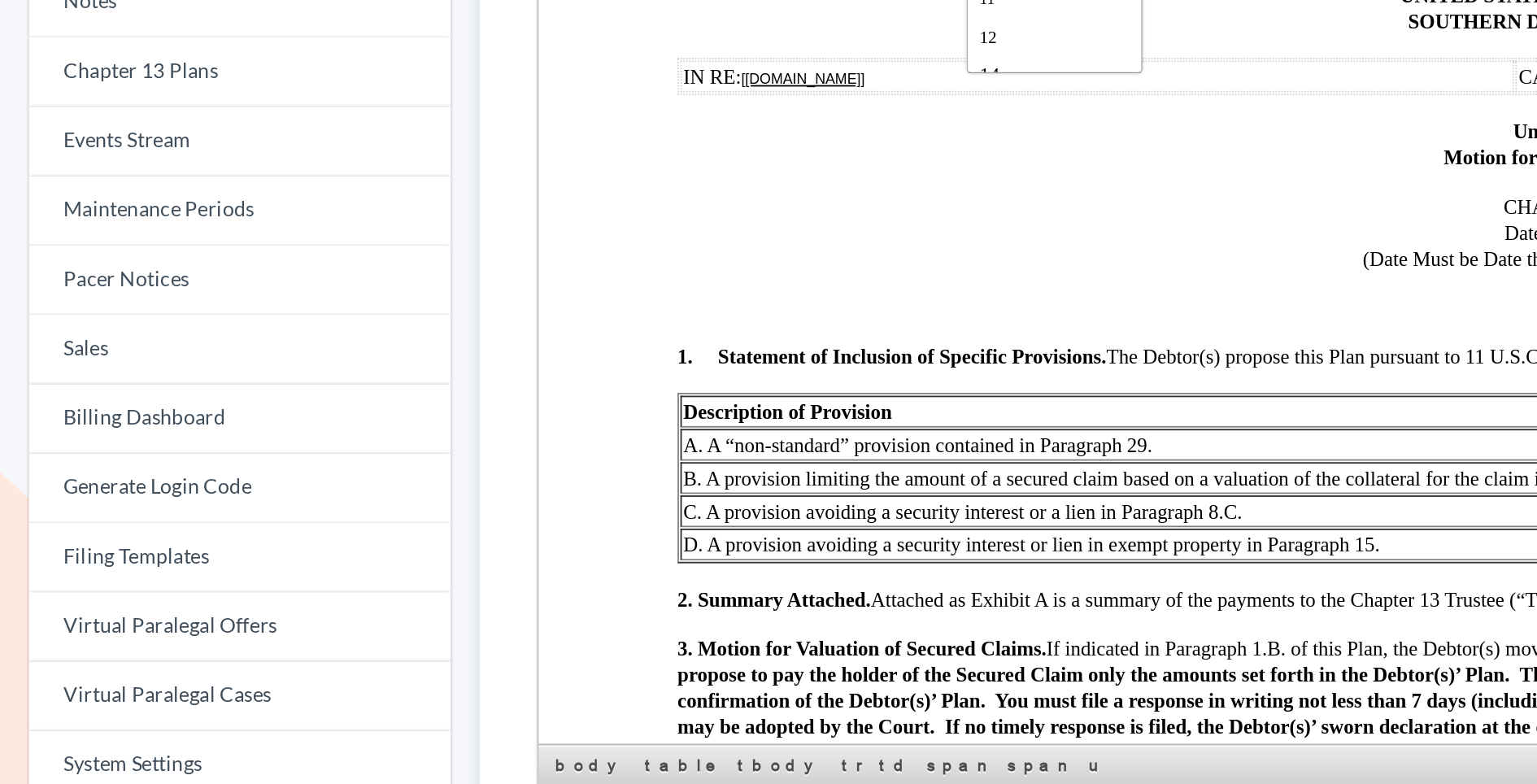
scroll to position [14, 0]
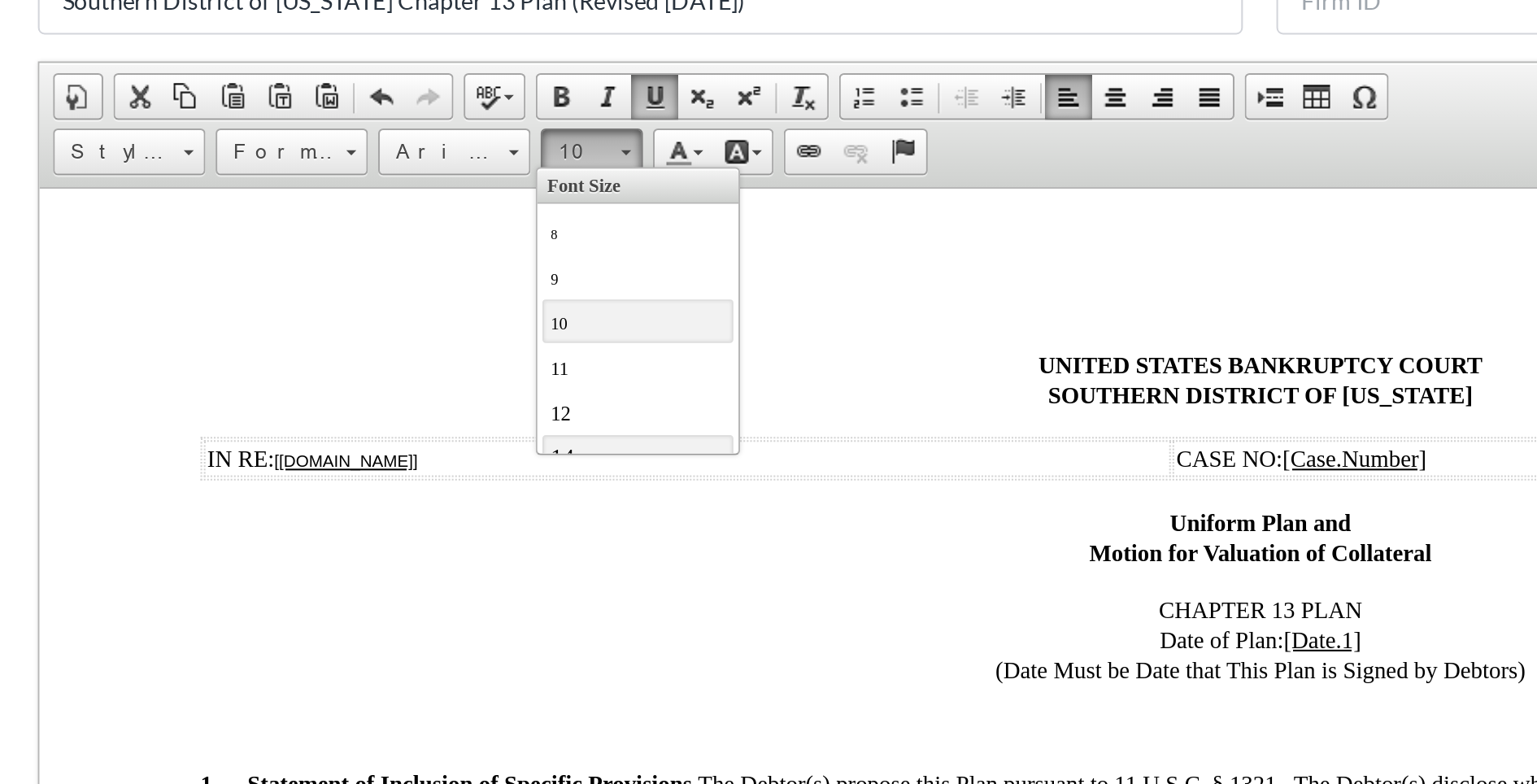
click at [575, 299] on link "14" at bounding box center [585, 309] width 92 height 21
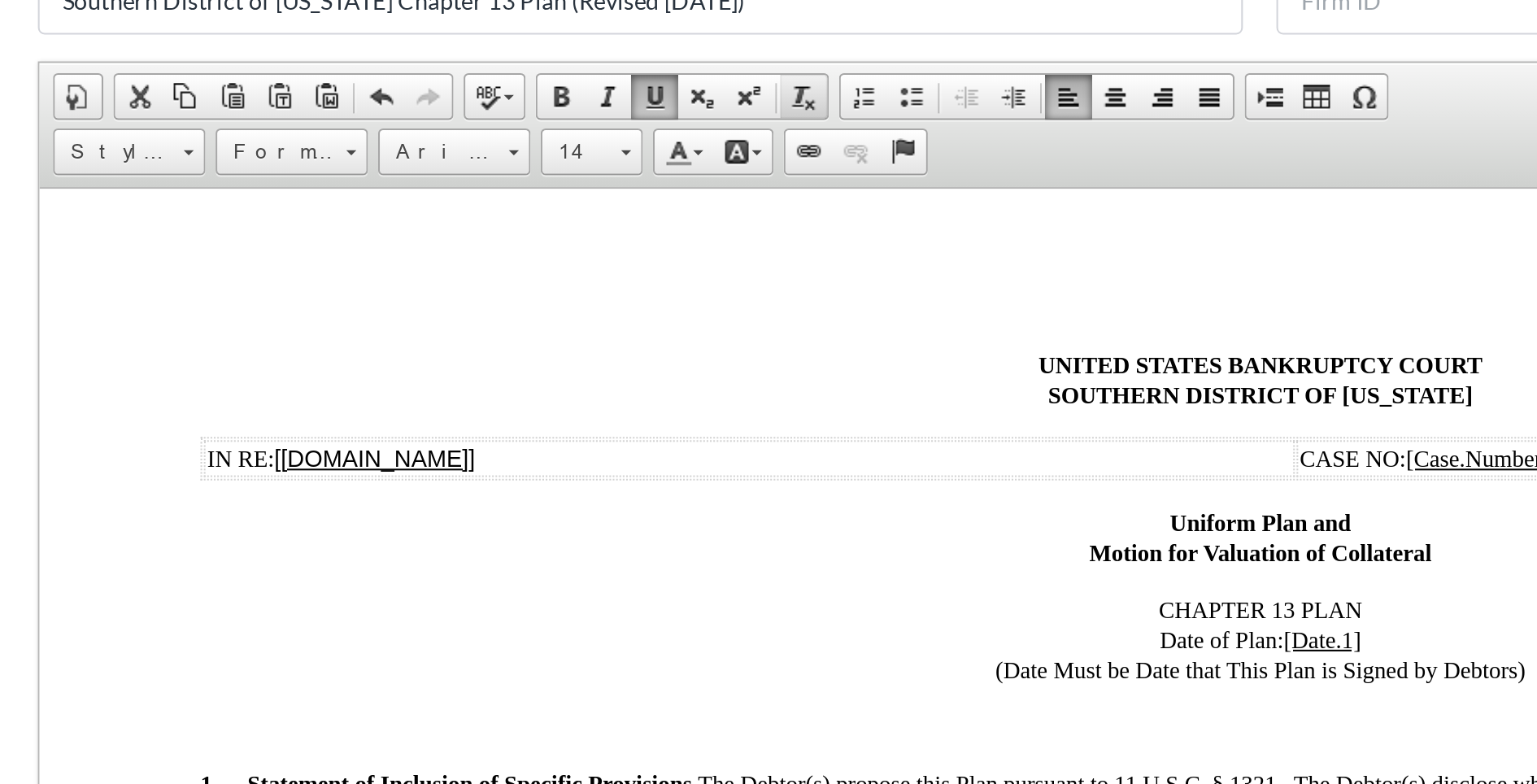
click at [668, 210] on span at bounding box center [674, 211] width 13 height 13
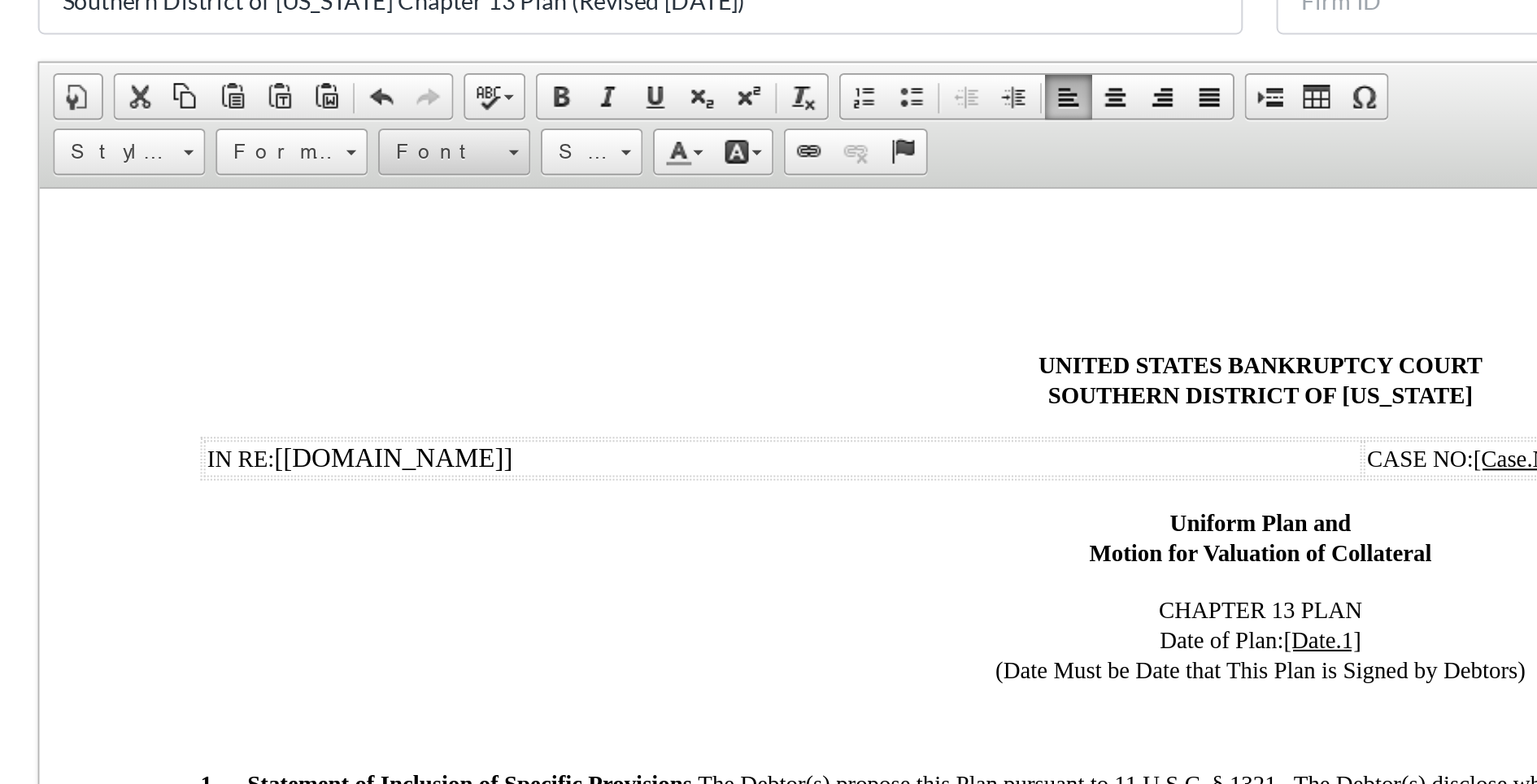
click at [500, 240] on span "Font" at bounding box center [497, 237] width 57 height 21
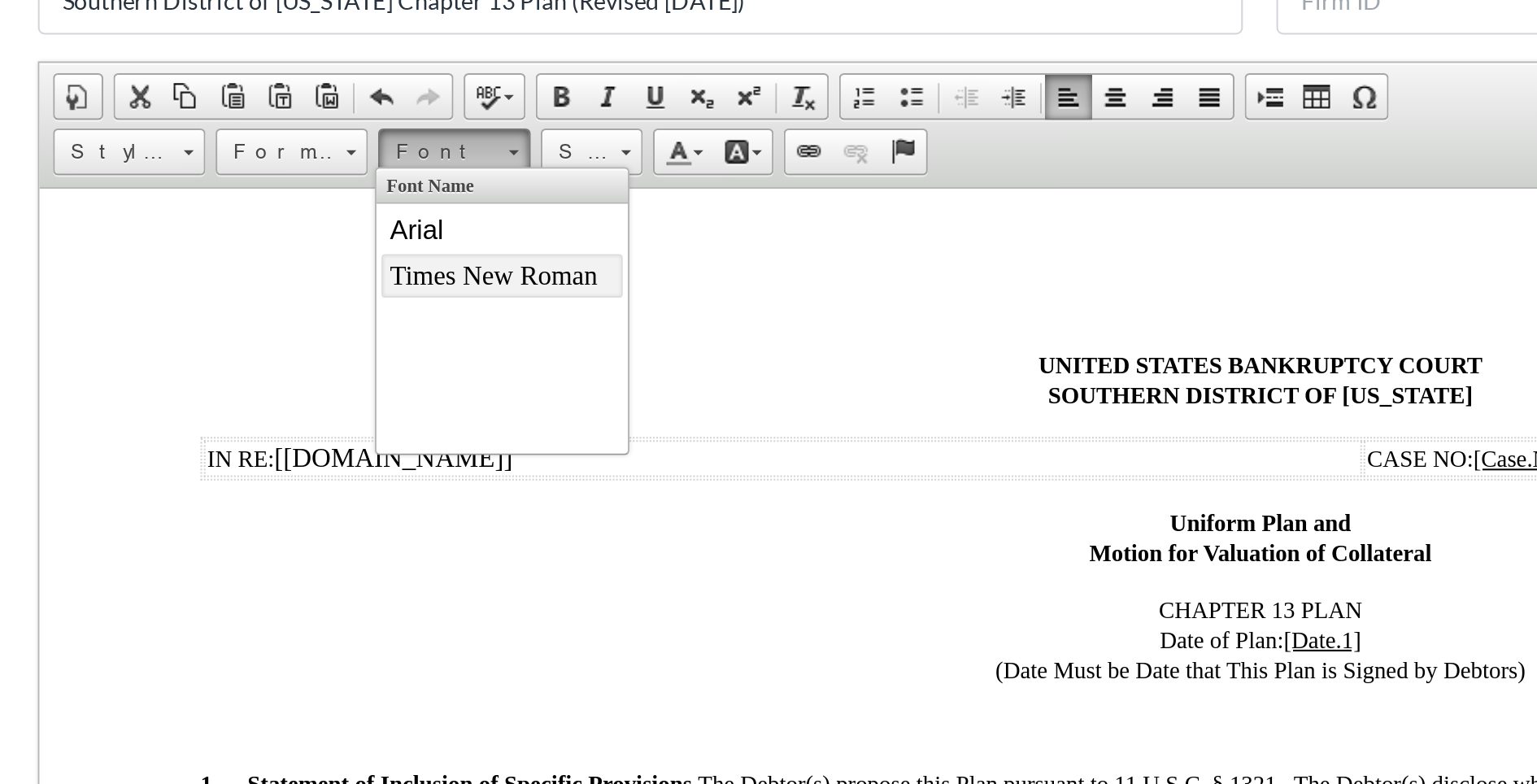
click at [405, 219] on span "Times New Roman" at bounding box center [433, 220] width 101 height 14
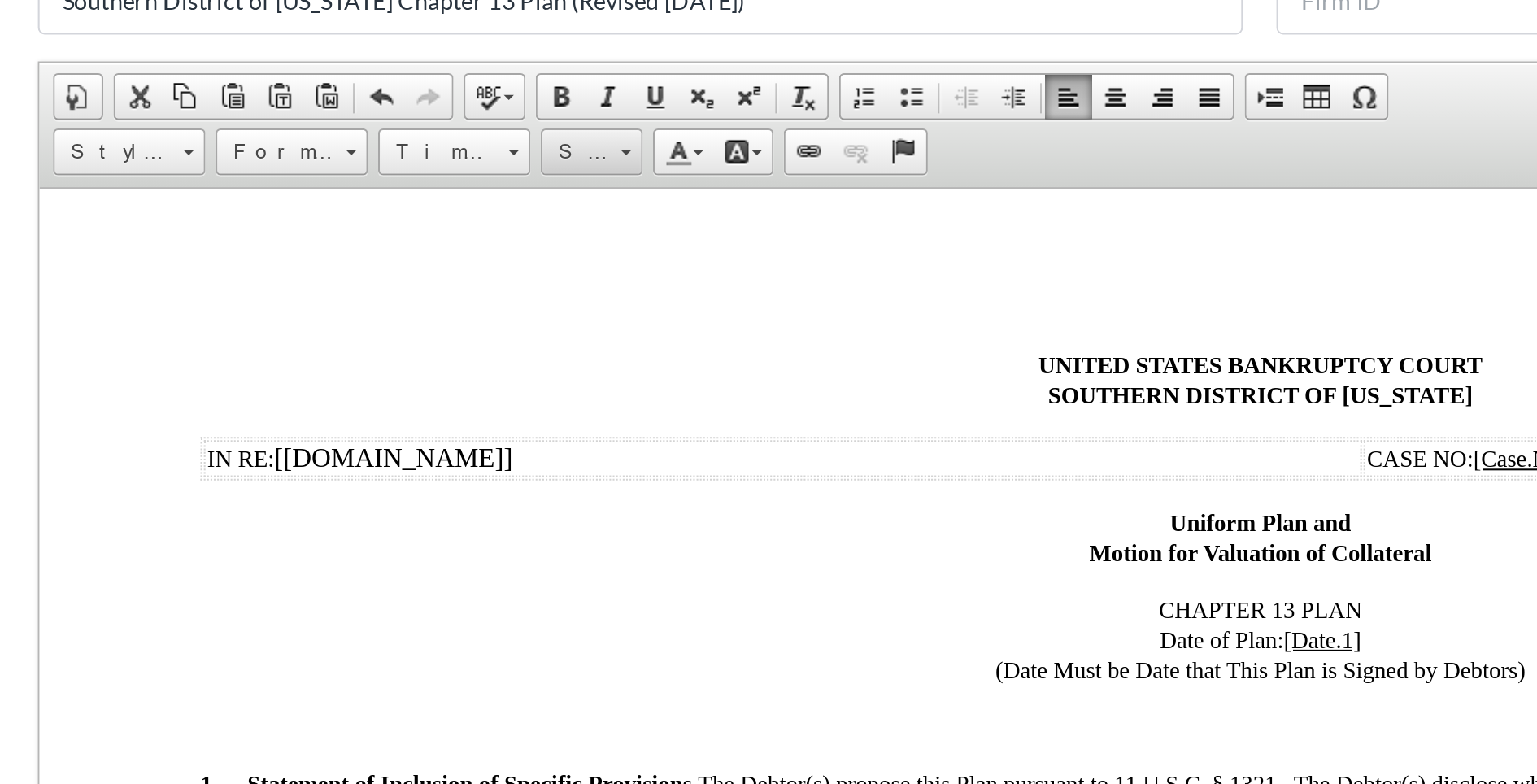
click at [560, 241] on span "Size" at bounding box center [564, 237] width 33 height 21
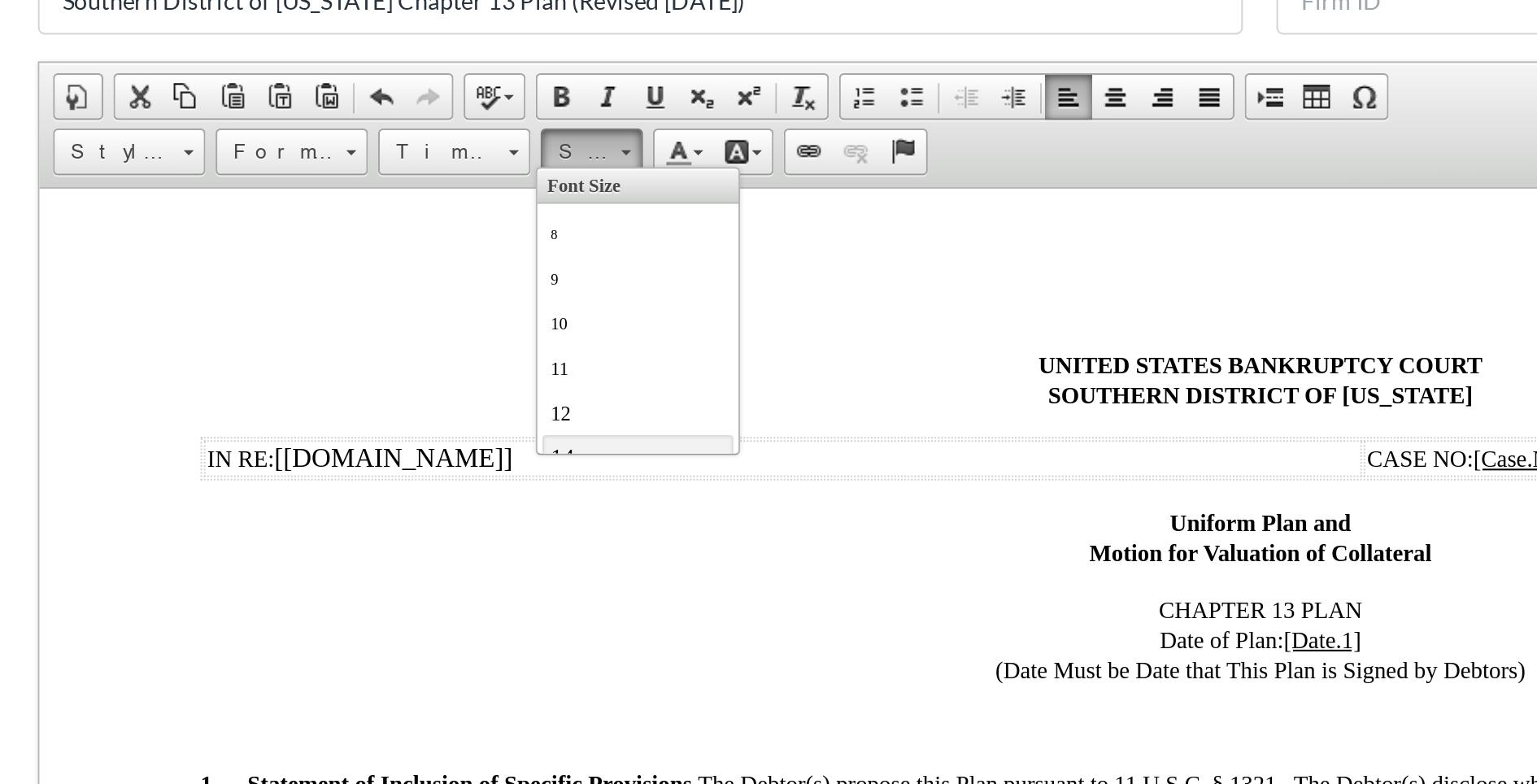
click at [558, 299] on link "14" at bounding box center [585, 309] width 92 height 21
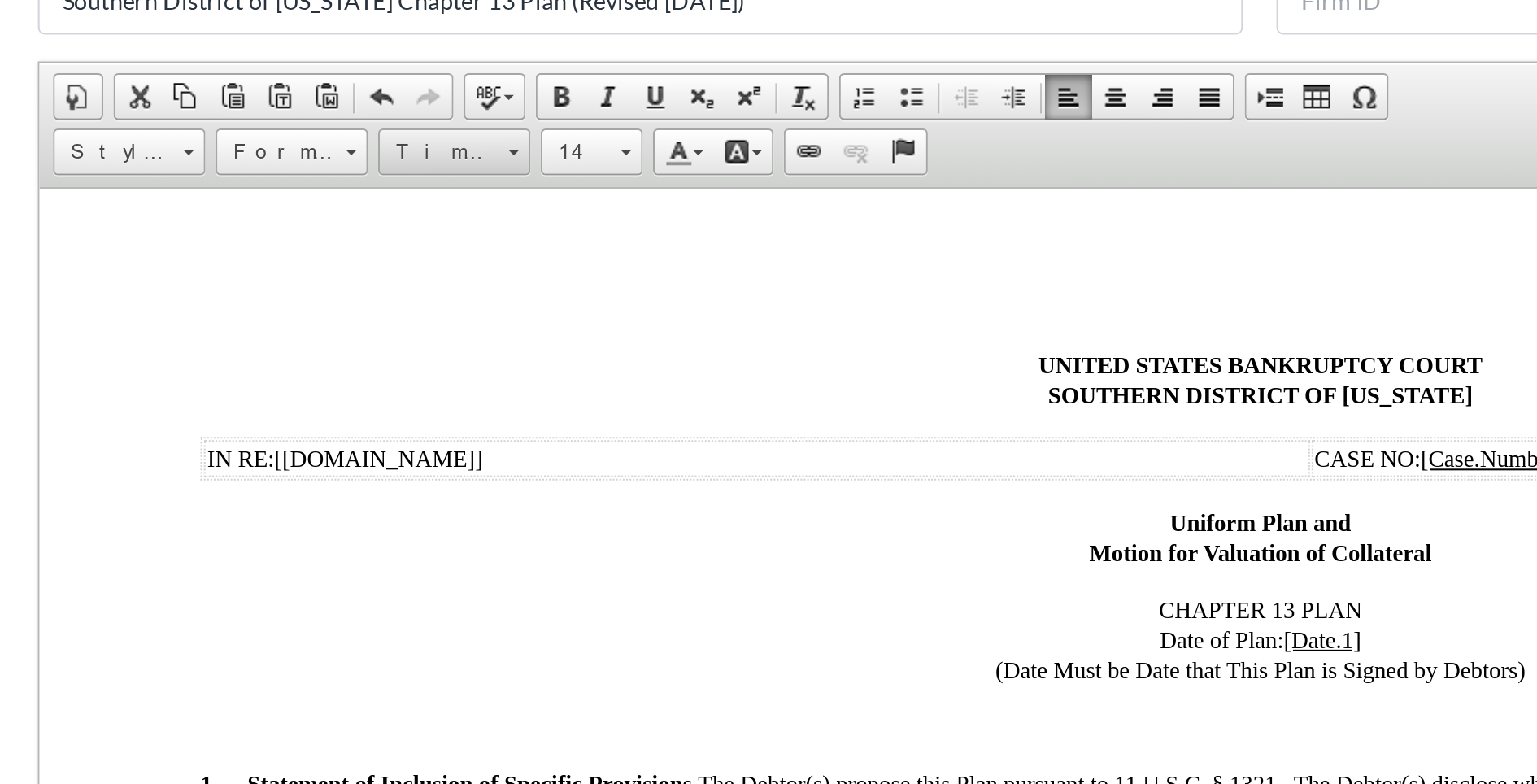
click at [506, 241] on span "Times New Roman" at bounding box center [497, 237] width 57 height 21
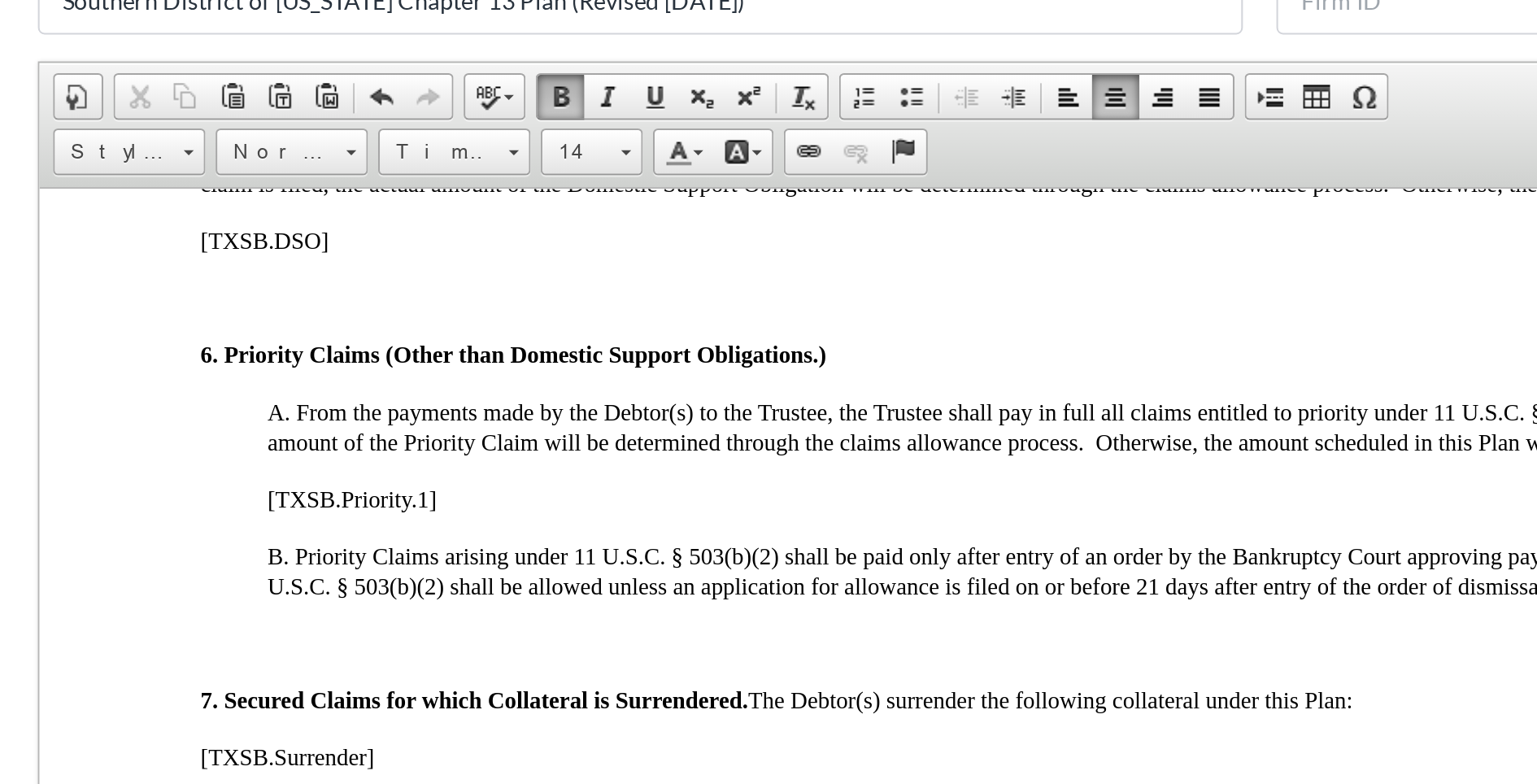
scroll to position [1541, 0]
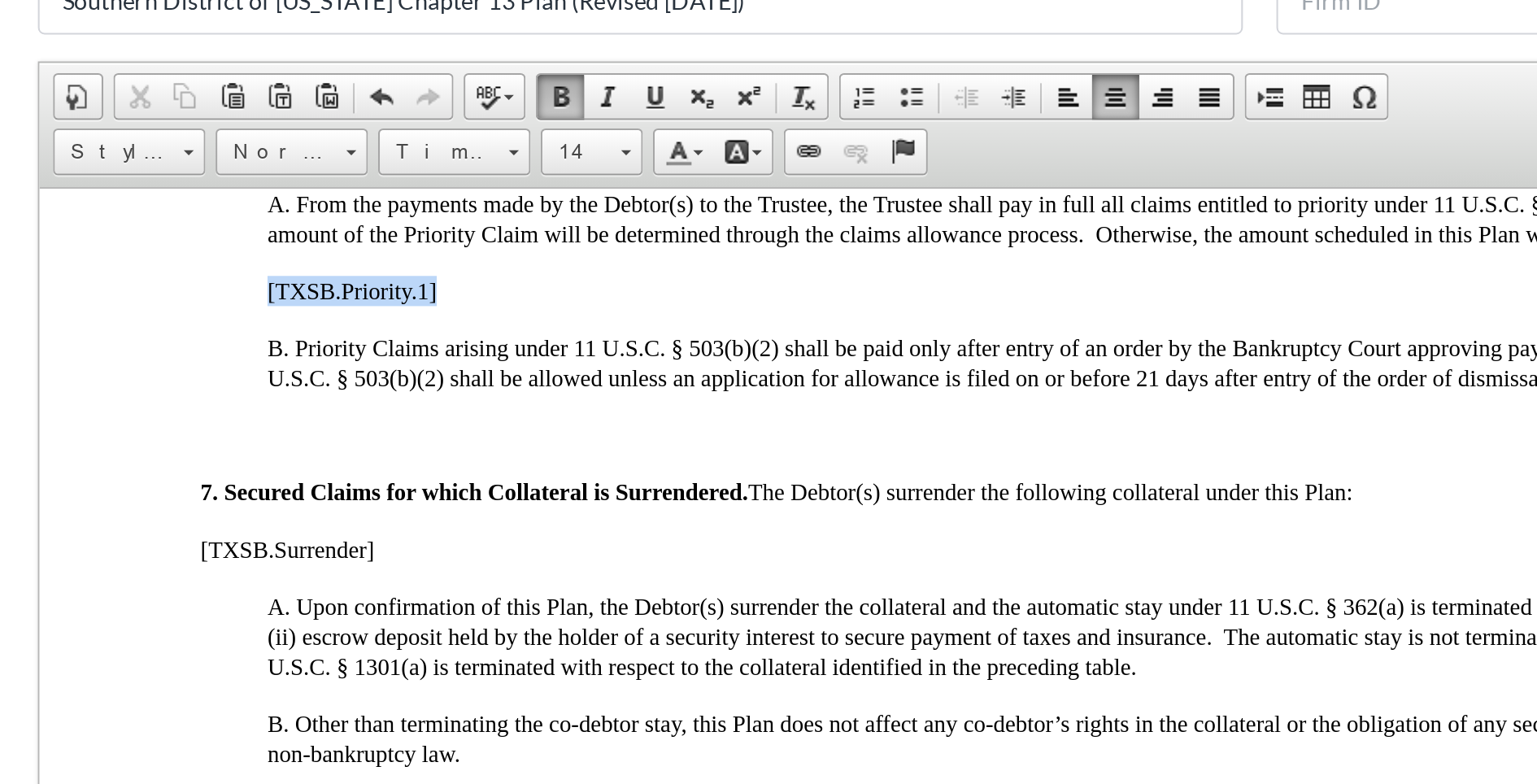
drag, startPoint x: 235, startPoint y: 235, endPoint x: 148, endPoint y: 236, distance: 87.0
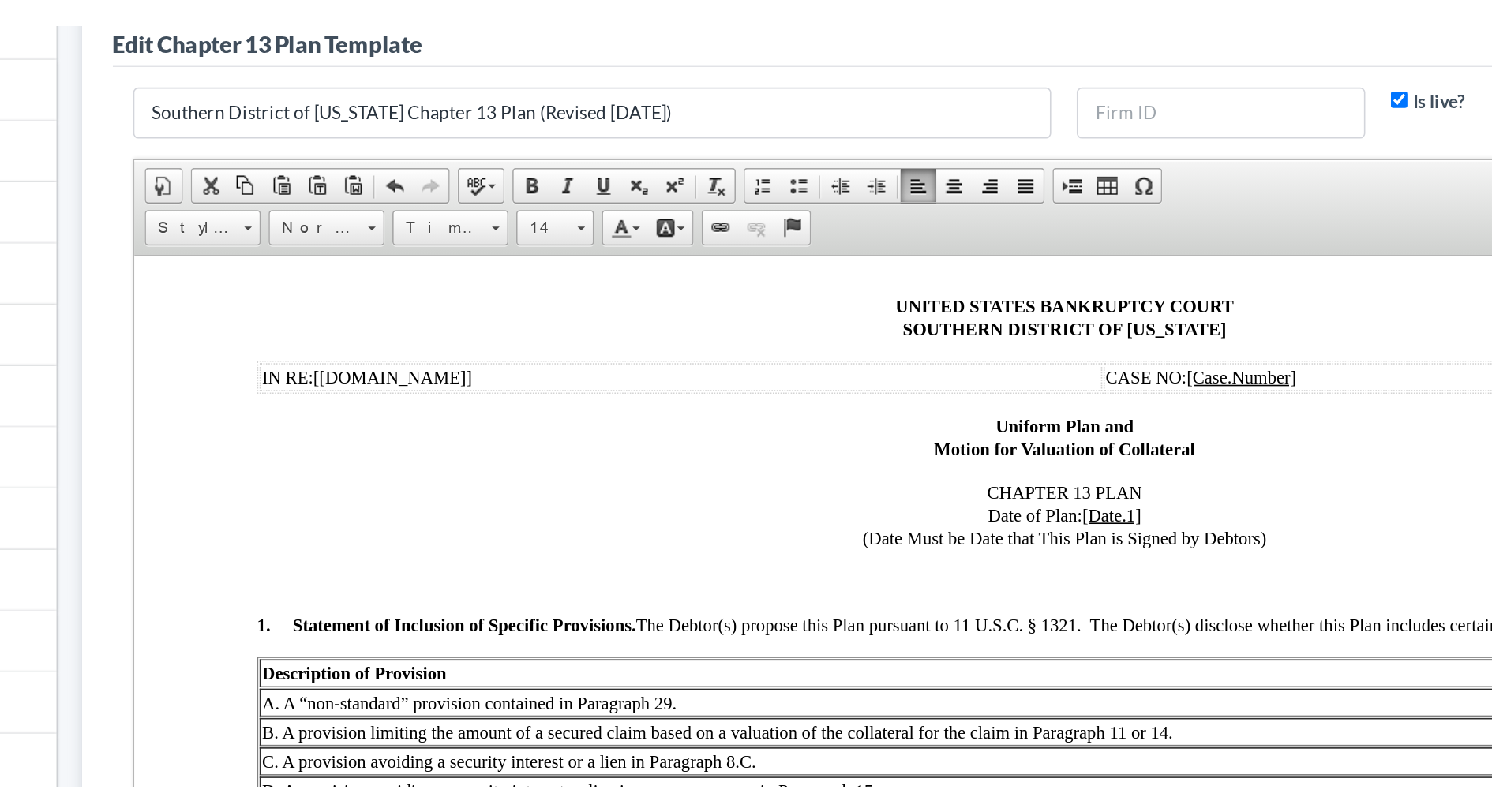
scroll to position [48, 0]
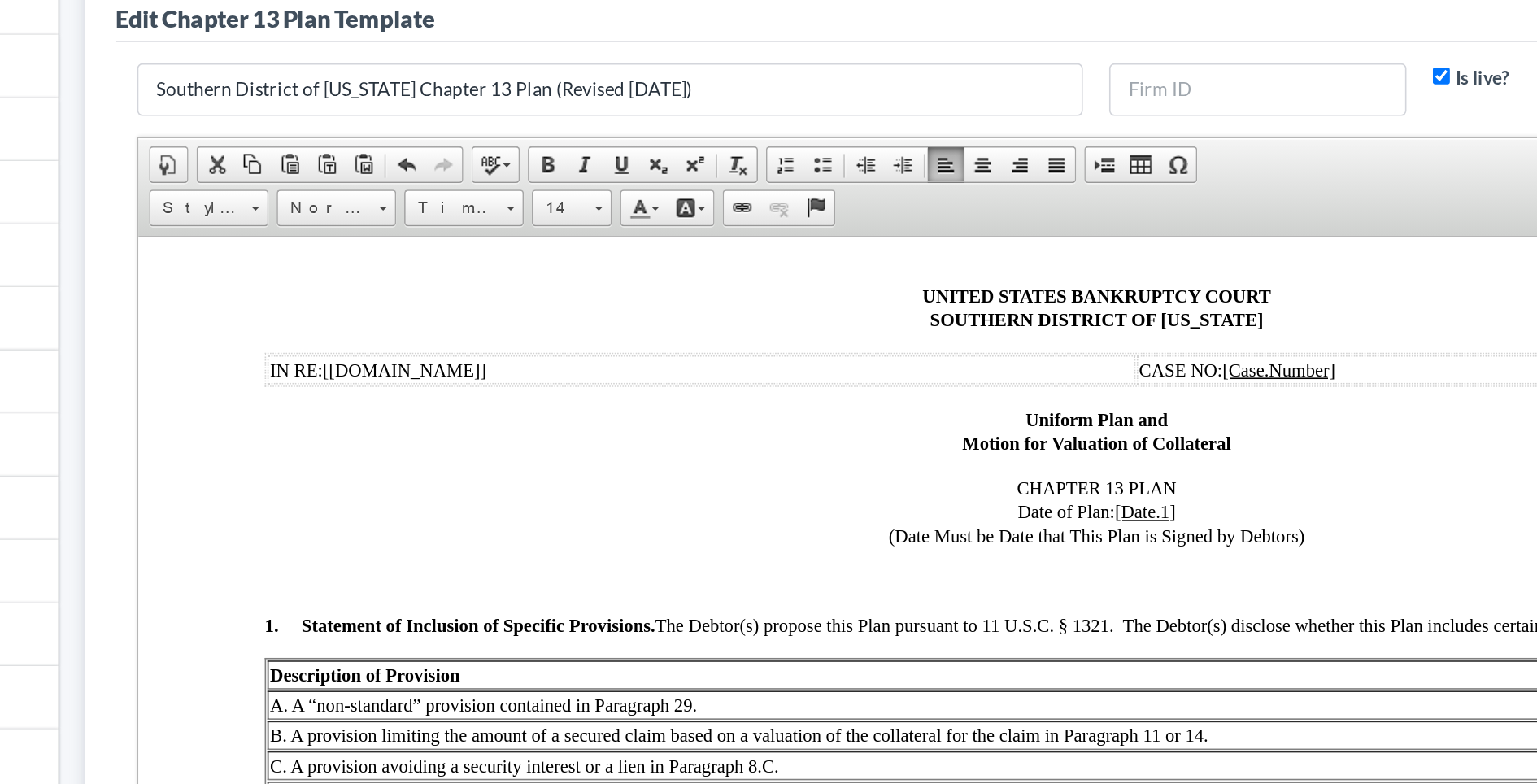
click at [870, 425] on p "CHAPTER 13 PLAN Date of Plan: [Date.1] (Date Must be Date that This Plan is Sig…" at bounding box center [730, 406] width 1028 height 44
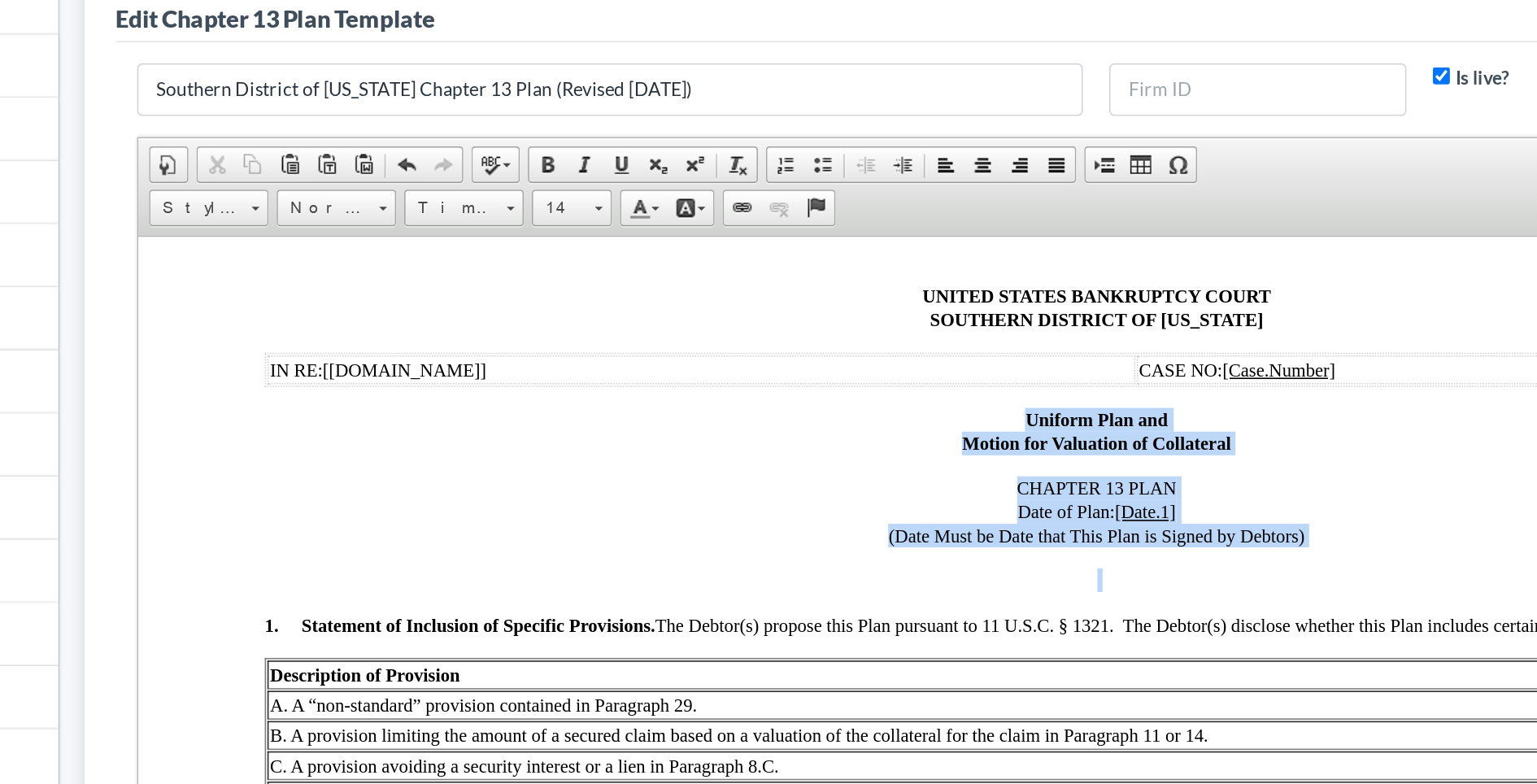
drag, startPoint x: 870, startPoint y: 425, endPoint x: 670, endPoint y: 347, distance: 214.7
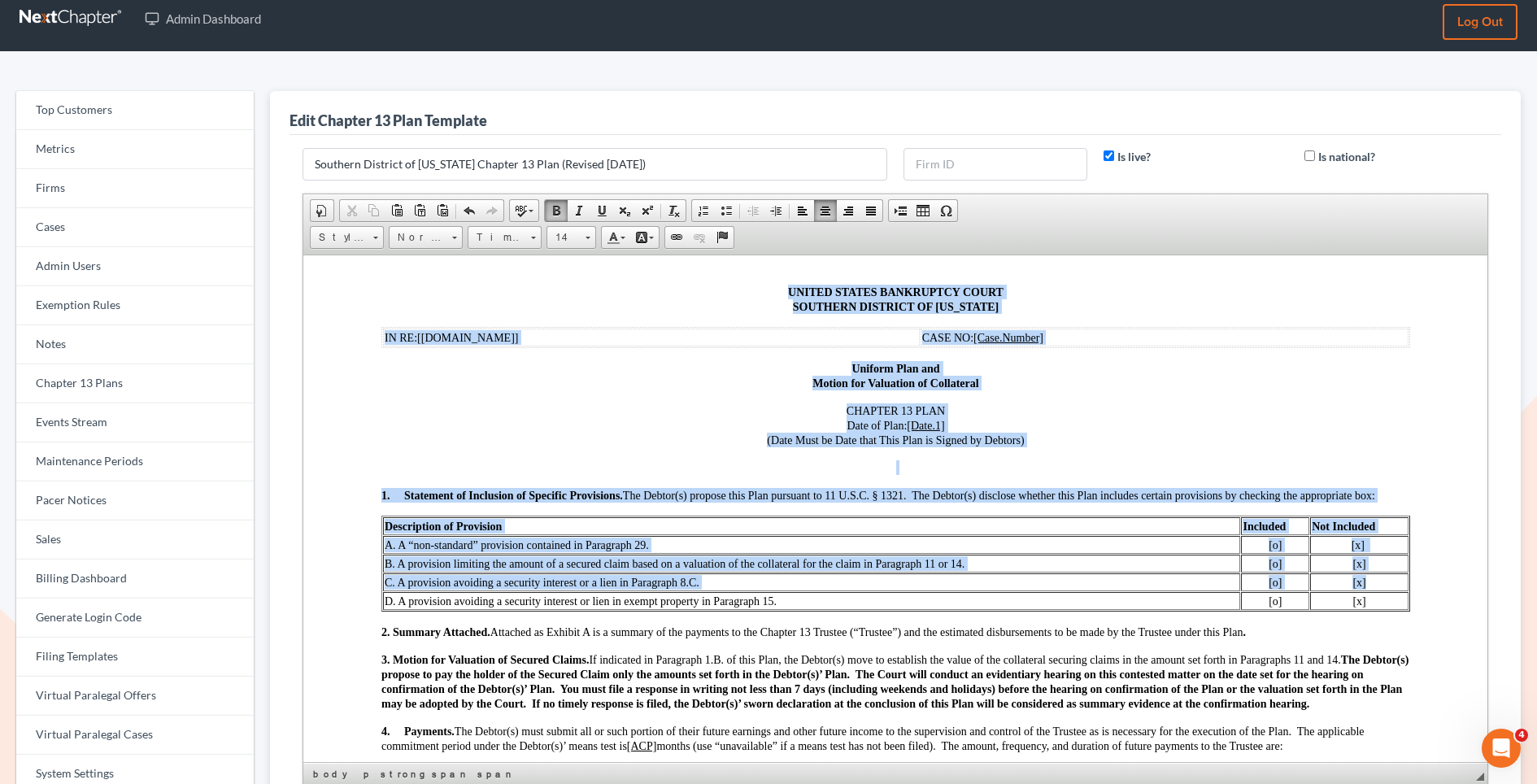
drag, startPoint x: 743, startPoint y: 278, endPoint x: 987, endPoint y: 588, distance: 394.5
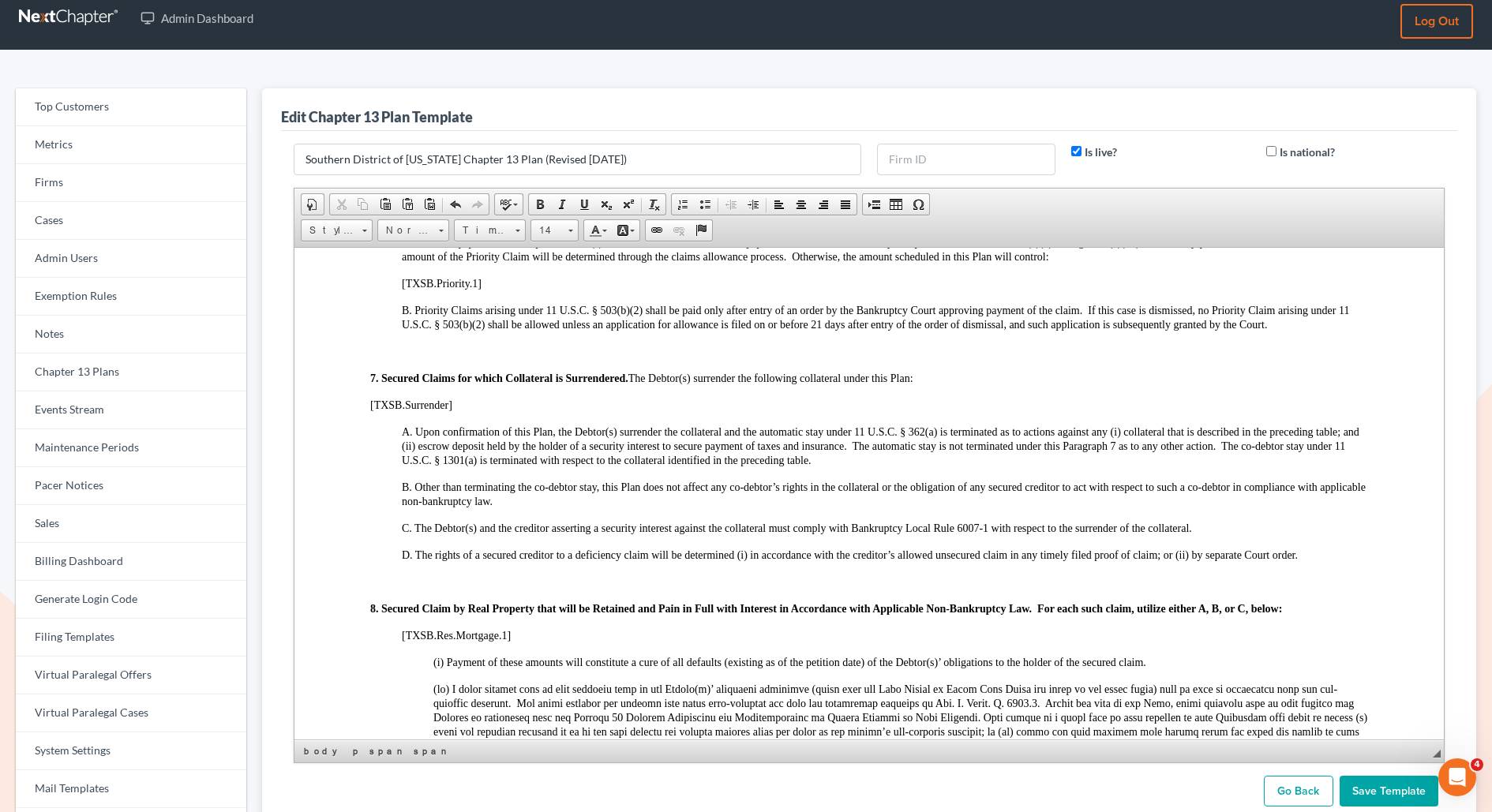
scroll to position [1701, 0]
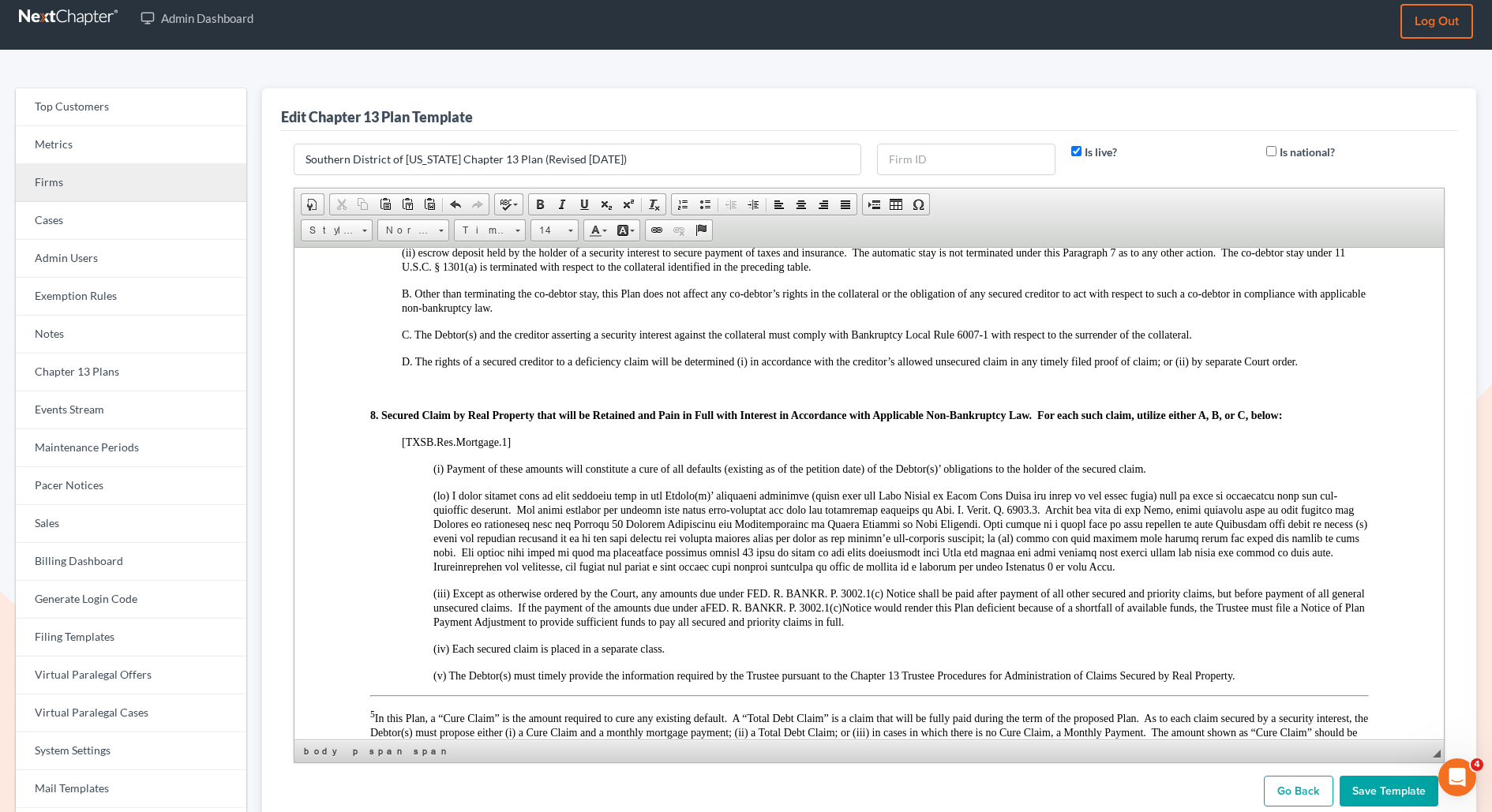
click at [78, 191] on link "Firms" at bounding box center [131, 182] width 231 height 37
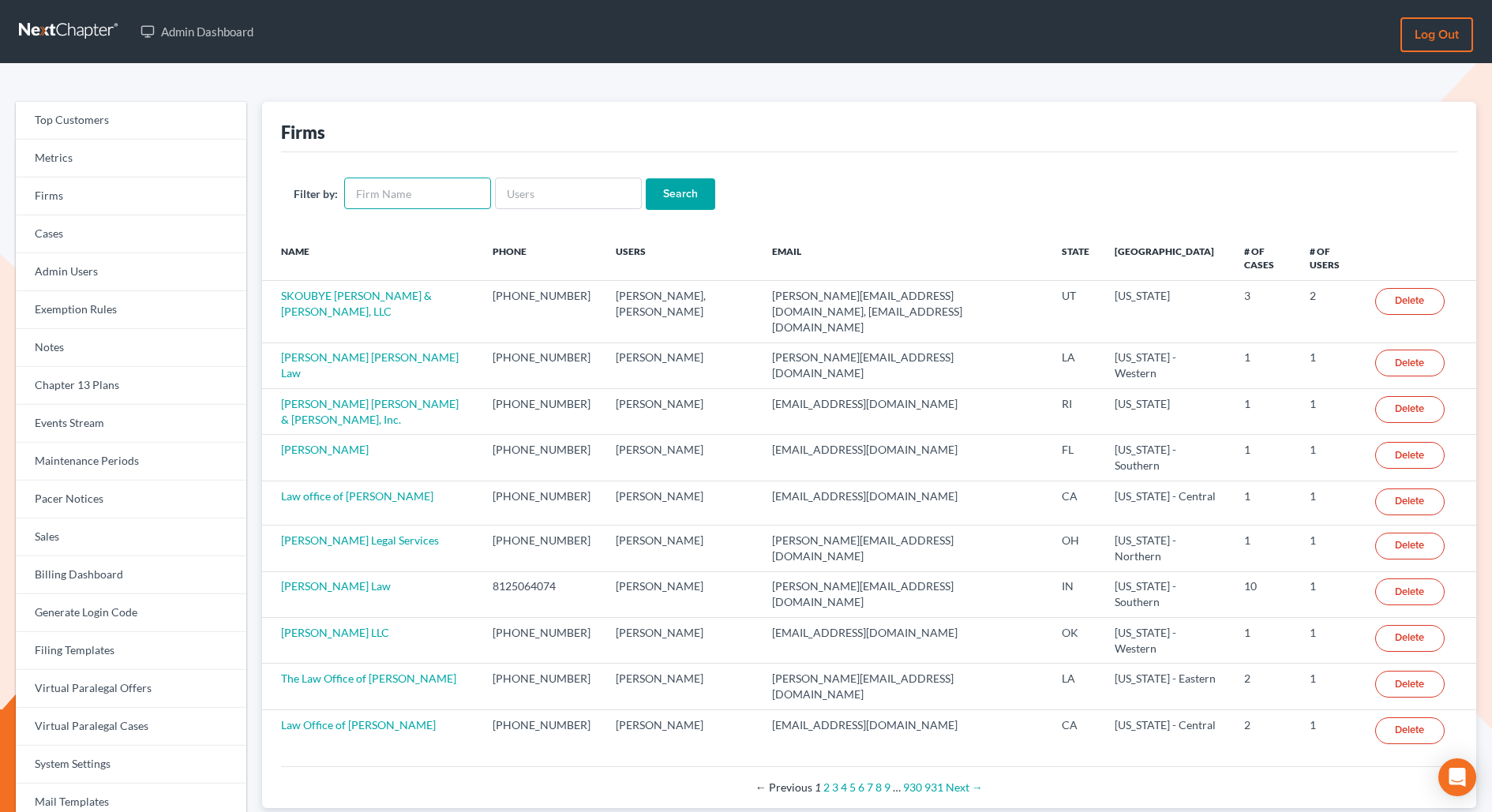
click at [389, 192] on input "text" at bounding box center [417, 193] width 146 height 32
type input "[US_STATE]"
click at [646, 178] on input "Search" at bounding box center [681, 194] width 70 height 32
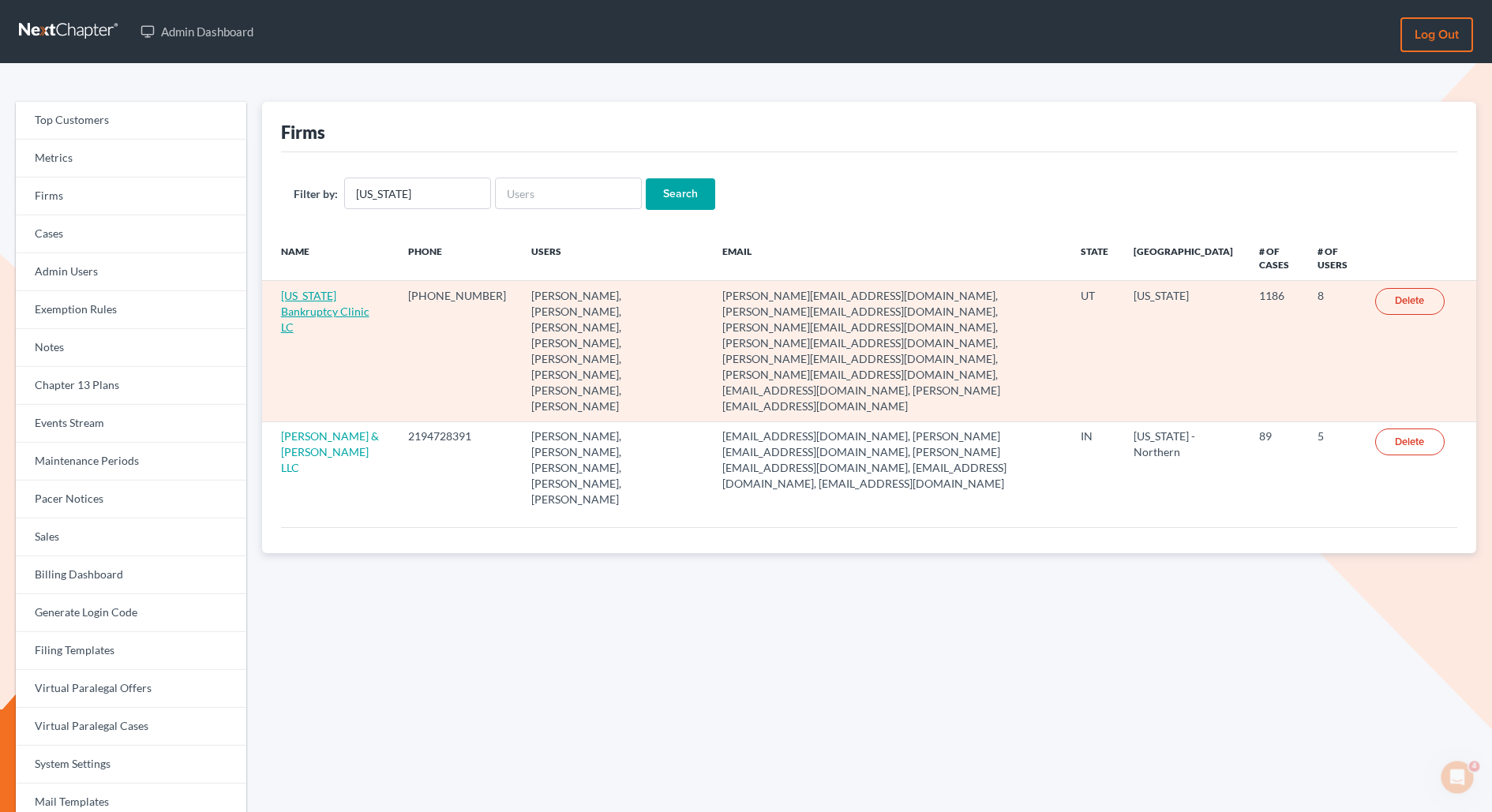
click at [296, 321] on link "[US_STATE] Bankruptcy Clinic LC" at bounding box center [325, 311] width 89 height 45
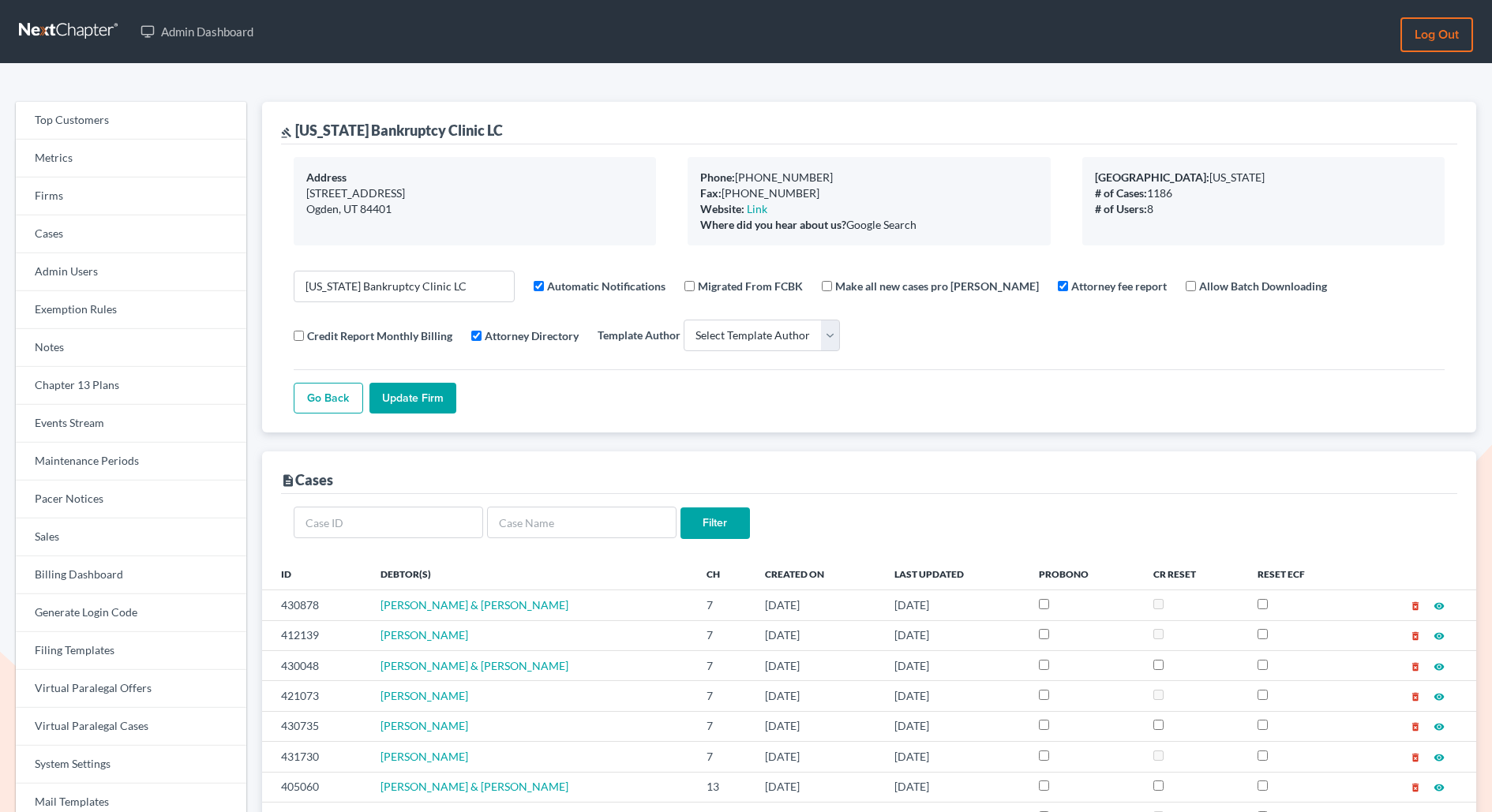
select select
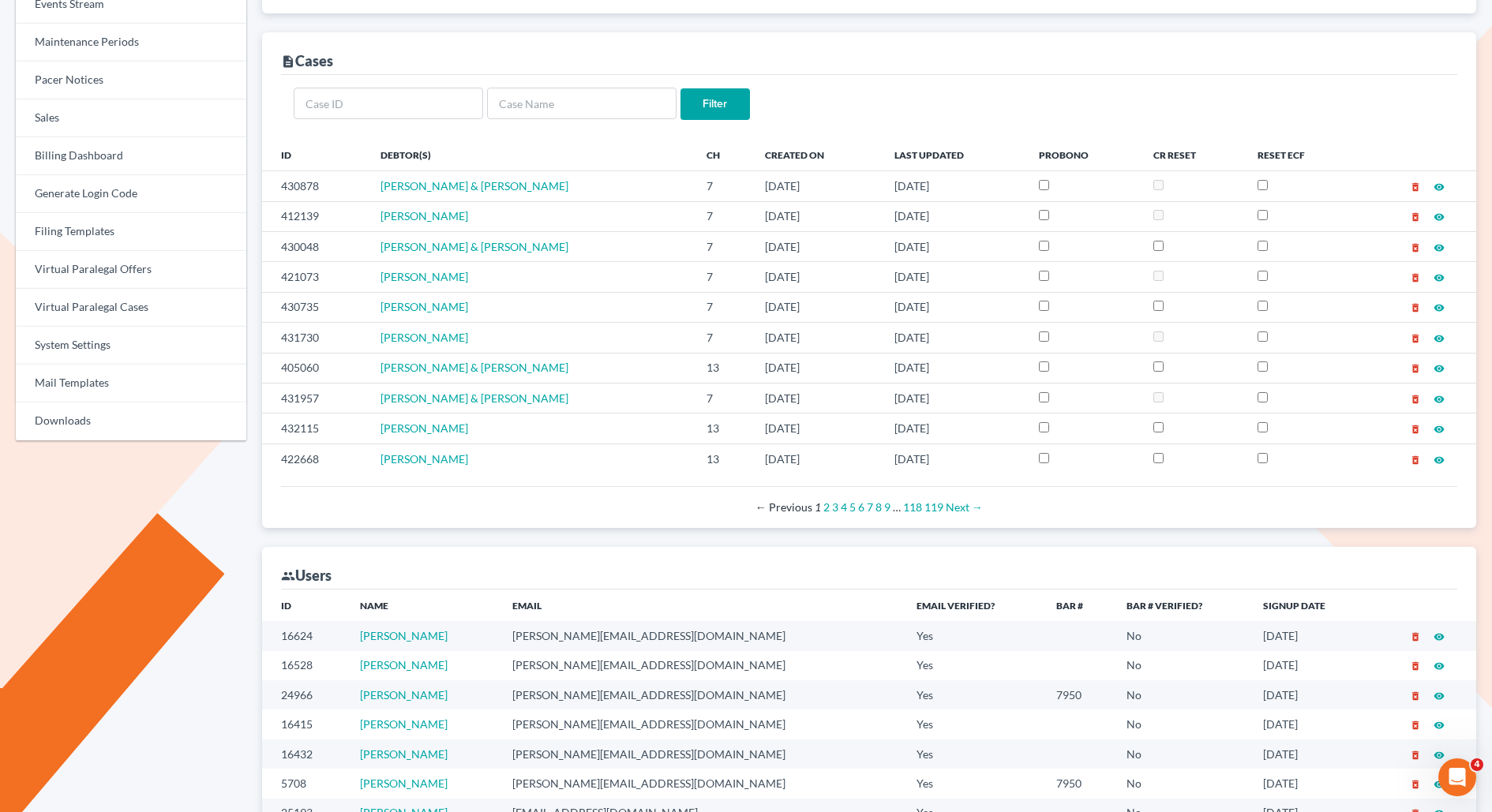
scroll to position [198, 0]
